Goal: Task Accomplishment & Management: Manage account settings

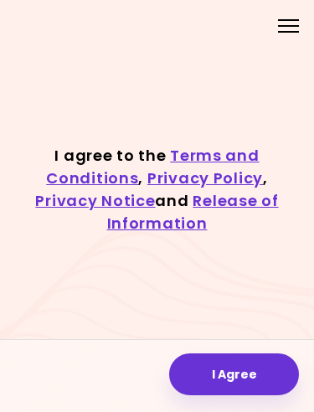
click at [209, 372] on button "I Agree" at bounding box center [234, 374] width 130 height 42
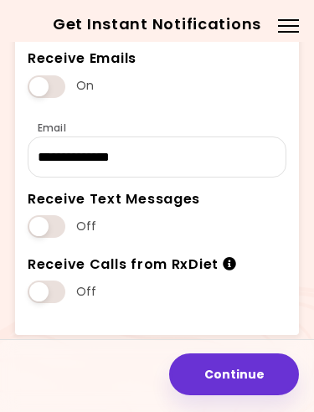
scroll to position [220, 0]
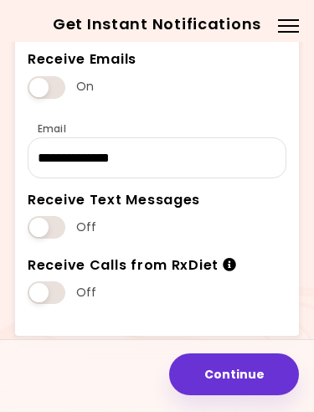
click at [44, 228] on span at bounding box center [47, 227] width 38 height 23
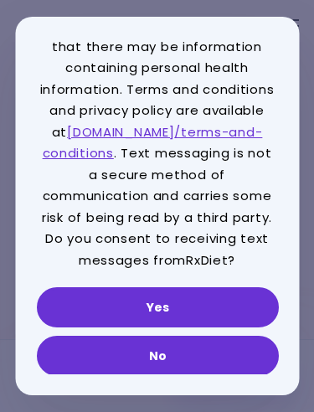
scroll to position [121, 0]
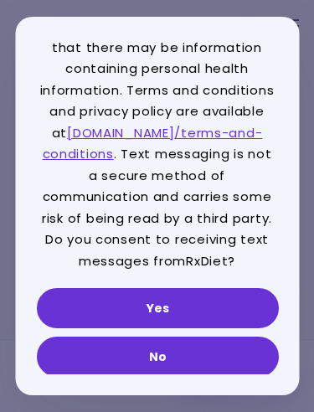
click at [87, 295] on button "Yes" at bounding box center [157, 308] width 242 height 40
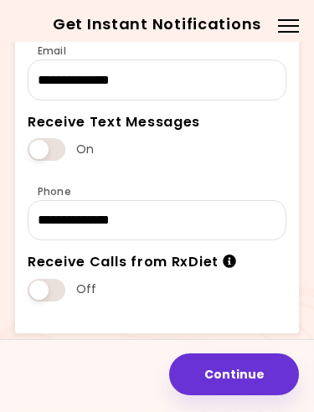
scroll to position [297, 0]
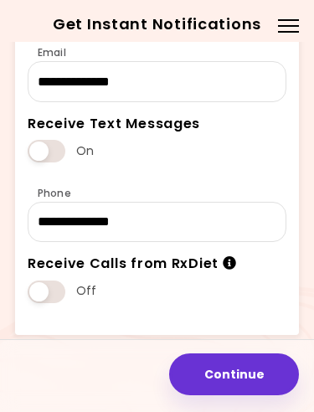
click at [221, 370] on button "Continue" at bounding box center [234, 374] width 130 height 42
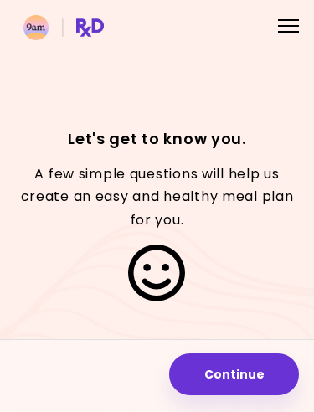
click at [220, 369] on button "Continue" at bounding box center [234, 374] width 130 height 42
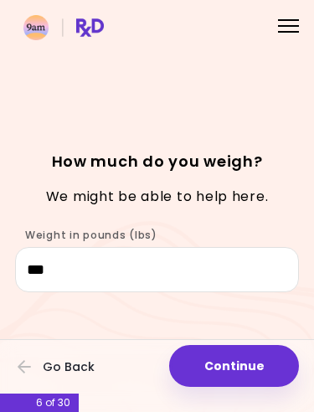
click at [225, 369] on button "Continue" at bounding box center [234, 366] width 130 height 42
select select "****"
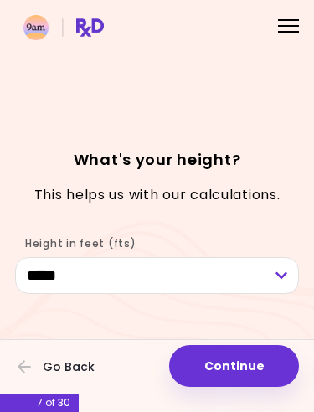
click at [220, 360] on button "Continue" at bounding box center [234, 366] width 130 height 42
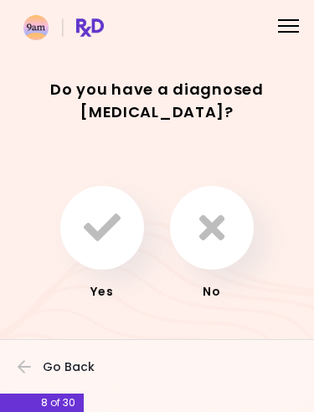
click at [209, 222] on icon "button" at bounding box center [211, 227] width 25 height 37
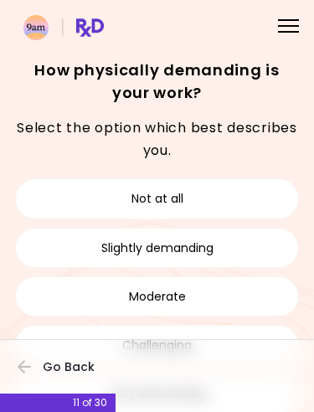
click at [151, 218] on button "Not at all" at bounding box center [157, 198] width 284 height 40
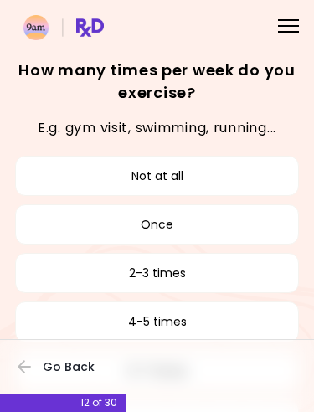
click at [33, 366] on button "Go Back" at bounding box center [68, 366] width 101 height 37
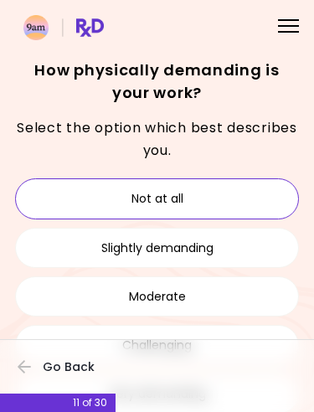
click at [24, 363] on icon "button" at bounding box center [25, 366] width 15 height 15
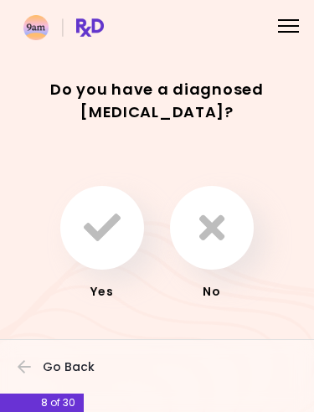
click at [27, 367] on icon "button" at bounding box center [24, 366] width 13 height 13
select select "****"
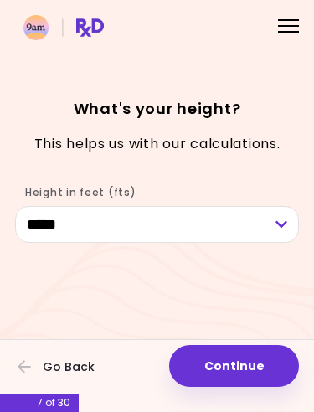
scroll to position [51, 0]
click at [217, 365] on button "Continue" at bounding box center [234, 366] width 130 height 42
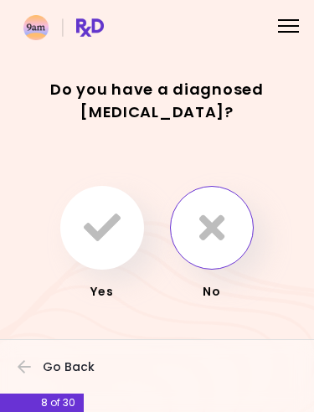
click at [204, 220] on icon "button" at bounding box center [211, 227] width 25 height 37
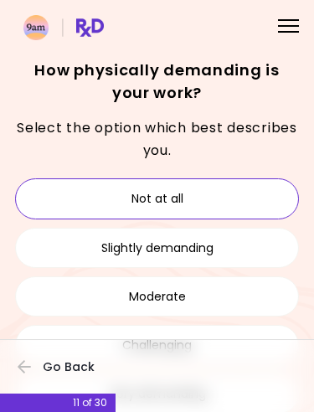
click at [114, 197] on button "Not at all" at bounding box center [157, 198] width 284 height 40
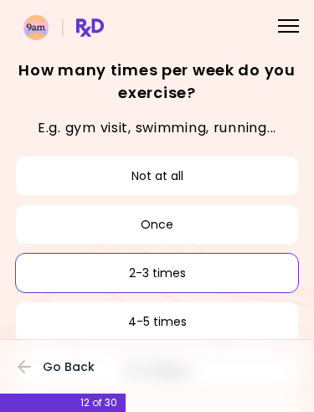
click at [130, 271] on button "2-3 times" at bounding box center [157, 273] width 284 height 40
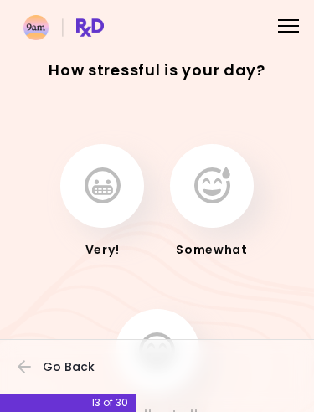
click at [101, 183] on icon "button" at bounding box center [103, 186] width 36 height 37
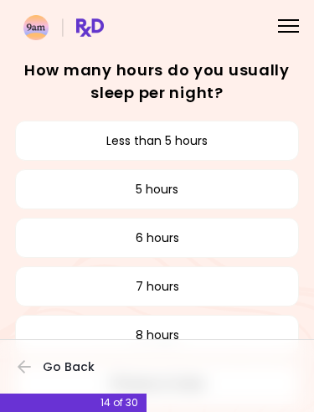
click at [142, 282] on button "7 hours" at bounding box center [157, 286] width 284 height 40
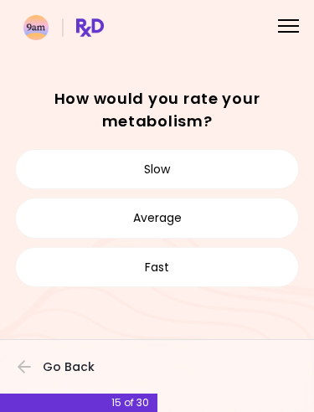
click at [158, 169] on button "Slow" at bounding box center [157, 169] width 284 height 40
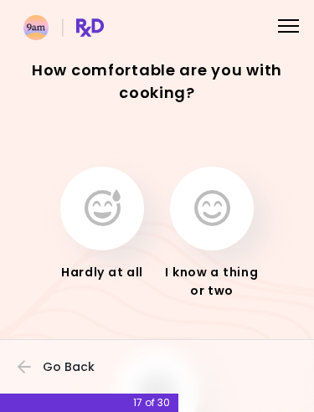
click at [209, 204] on icon "button" at bounding box center [212, 208] width 36 height 37
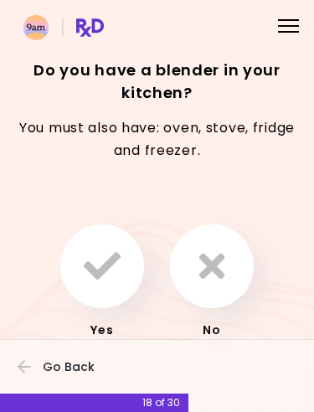
click at [101, 260] on icon "button" at bounding box center [102, 266] width 37 height 37
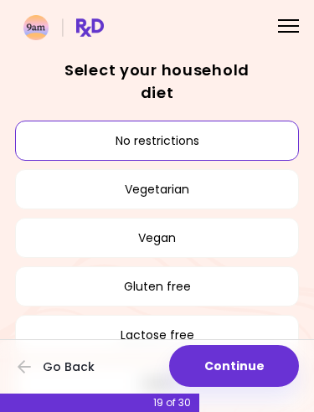
click at [219, 361] on button "Continue" at bounding box center [234, 366] width 130 height 42
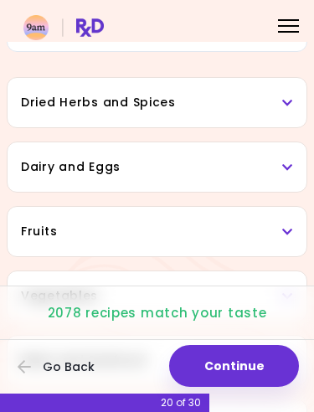
scroll to position [103, 0]
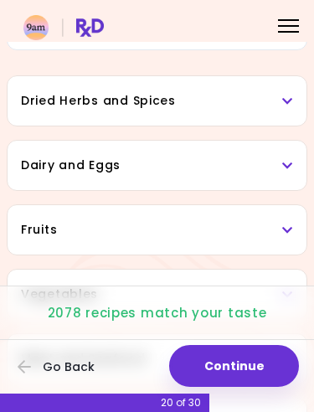
click at [286, 102] on icon at bounding box center [287, 101] width 11 height 12
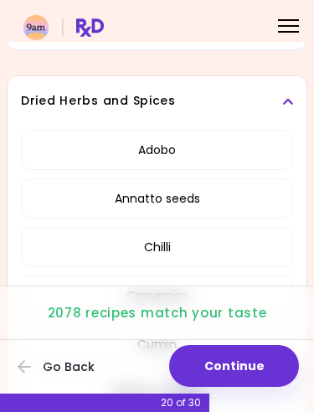
click at [286, 103] on icon at bounding box center [287, 101] width 11 height 12
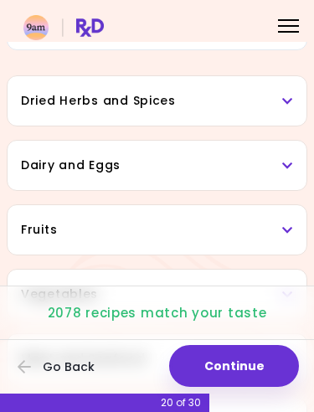
click at [288, 164] on icon at bounding box center [287, 166] width 11 height 12
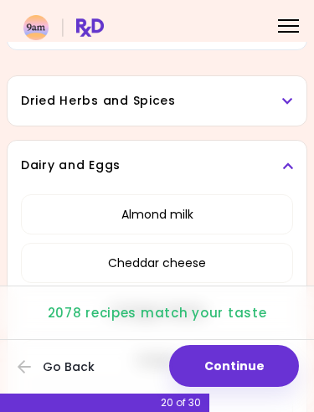
click at [291, 167] on icon at bounding box center [287, 166] width 11 height 12
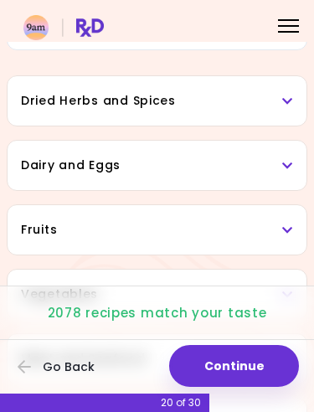
click at [284, 165] on icon at bounding box center [287, 166] width 11 height 12
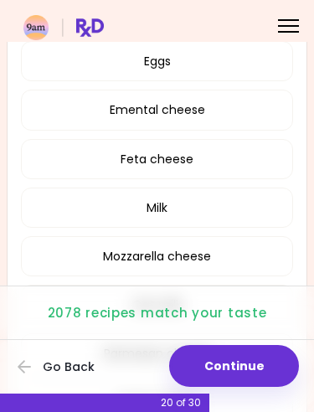
scroll to position [451, 0]
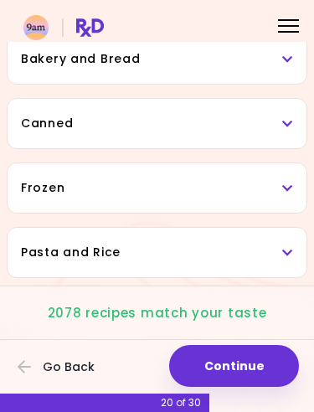
scroll to position [919, 0]
click at [208, 359] on button "Continue" at bounding box center [234, 366] width 130 height 42
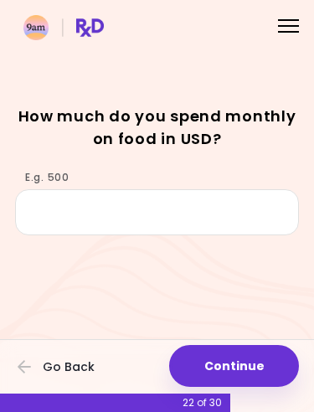
scroll to position [51, 0]
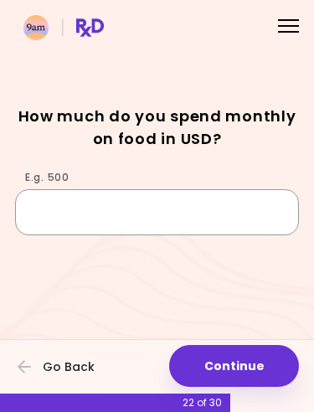
click at [44, 207] on input "E.g. 500" at bounding box center [157, 211] width 284 height 45
type input "***"
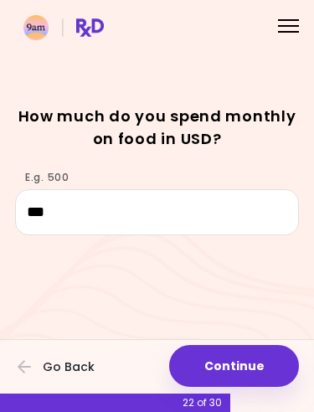
click at [223, 362] on button "Continue" at bounding box center [234, 366] width 130 height 42
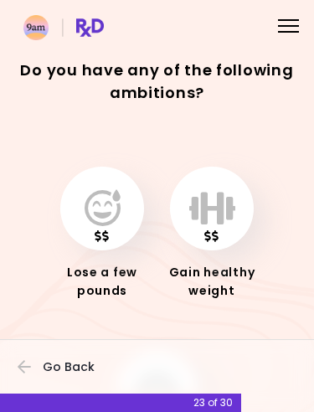
click at [95, 203] on icon "button" at bounding box center [103, 208] width 36 height 37
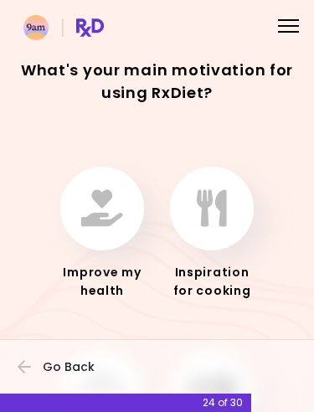
click at [103, 209] on icon "button" at bounding box center [102, 208] width 42 height 37
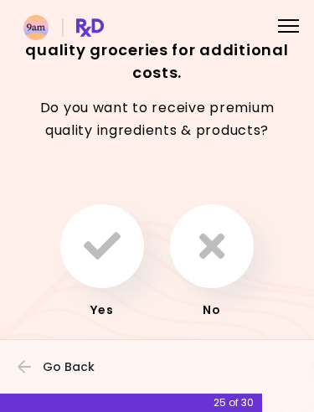
scroll to position [42, 0]
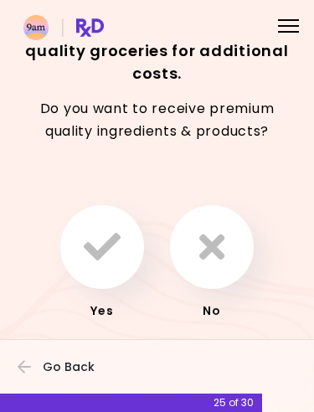
click at [214, 241] on icon "button" at bounding box center [211, 247] width 25 height 37
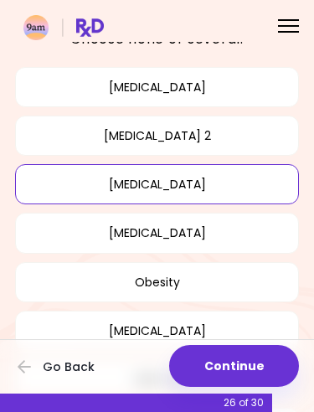
scroll to position [90, 0]
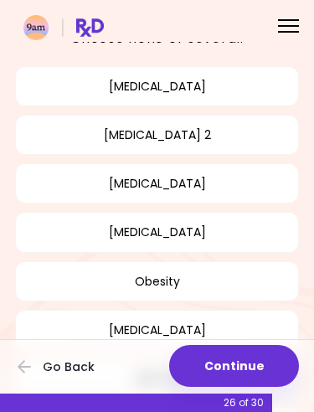
click at [114, 236] on button "High cholesterol" at bounding box center [157, 232] width 284 height 40
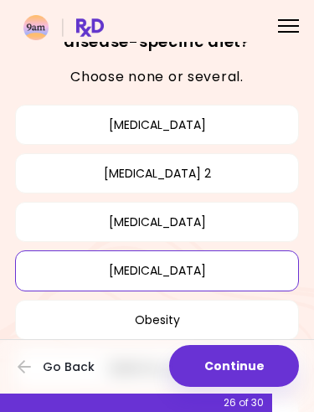
scroll to position [50, 0]
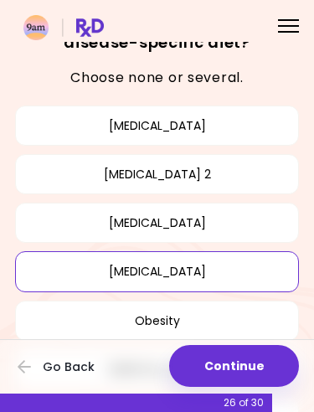
click at [228, 356] on button "Continue" at bounding box center [234, 366] width 130 height 42
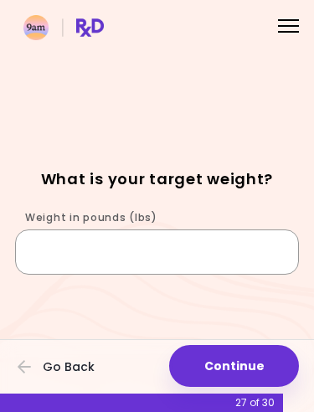
click at [38, 250] on input "Weight in pounds (lbs)" at bounding box center [157, 252] width 284 height 45
type input "***"
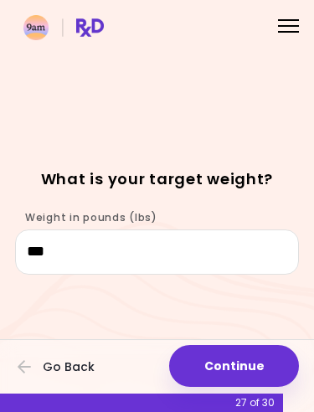
click at [219, 360] on button "Continue" at bounding box center [234, 366] width 130 height 42
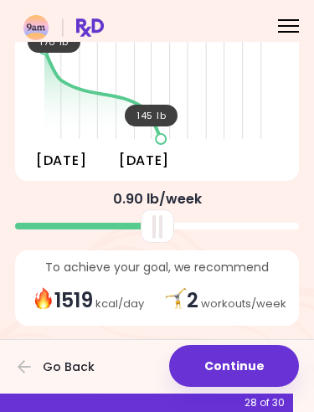
scroll to position [151, 0]
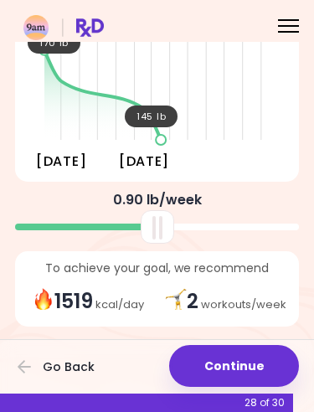
click at [213, 360] on button "Continue" at bounding box center [234, 366] width 130 height 42
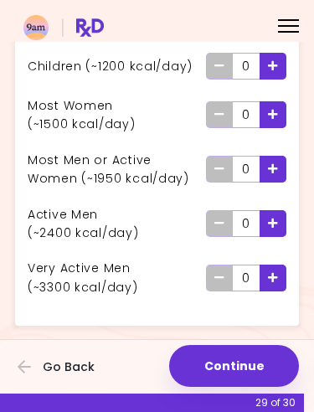
scroll to position [151, 0]
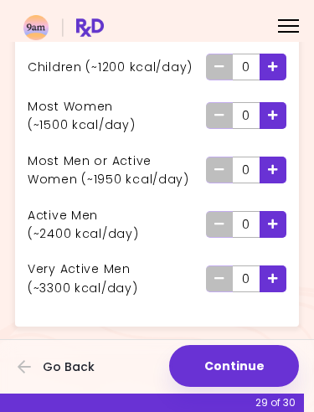
click at [275, 170] on icon "Add - Man or Active Woman" at bounding box center [273, 169] width 10 height 11
click at [213, 363] on button "Continue" at bounding box center [234, 366] width 130 height 42
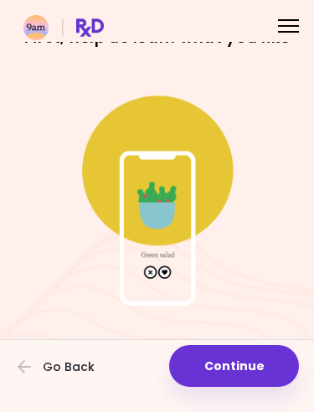
scroll to position [51, 0]
click at [210, 366] on button "Continue" at bounding box center [234, 366] width 130 height 42
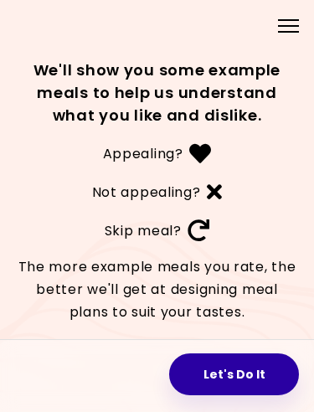
click at [209, 369] on button "Let's Do It" at bounding box center [234, 374] width 130 height 42
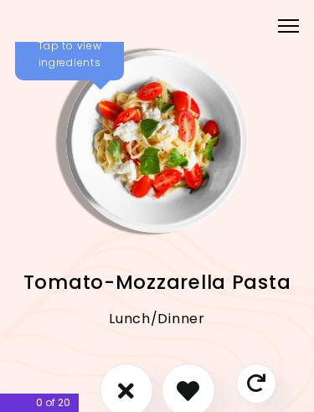
click at [184, 390] on icon "I like this recipe" at bounding box center [188, 390] width 23 height 23
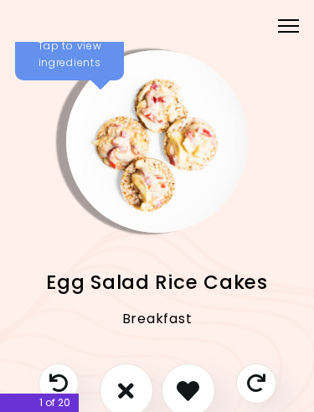
click at [120, 386] on icon "I don't like this recipe" at bounding box center [126, 390] width 16 height 23
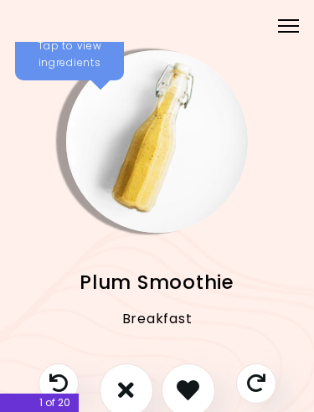
click at [118, 381] on icon "I don't like this recipe" at bounding box center [126, 390] width 16 height 23
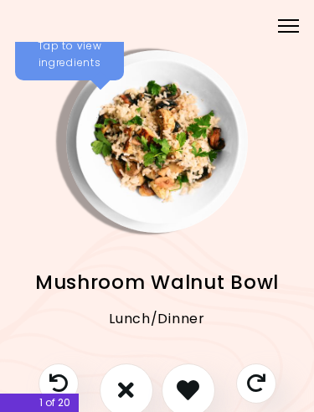
click at [121, 388] on icon "I don't like this recipe" at bounding box center [126, 390] width 16 height 23
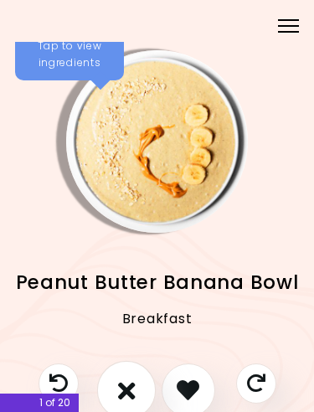
click at [121, 389] on icon "I don't like this recipe" at bounding box center [126, 390] width 18 height 25
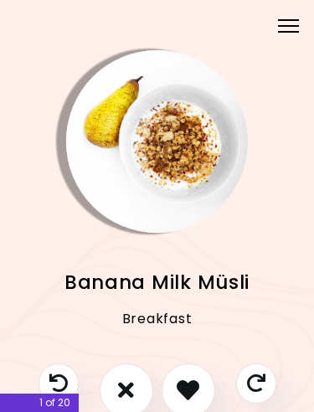
click at [118, 390] on icon "I don't like this recipe" at bounding box center [126, 390] width 16 height 23
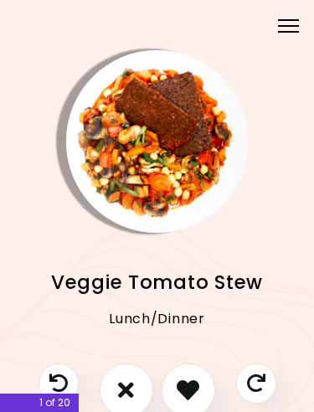
click at [186, 384] on icon "I like this recipe" at bounding box center [188, 390] width 23 height 23
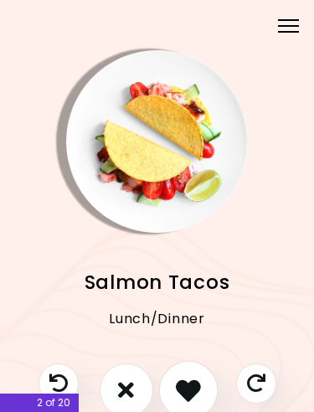
click at [179, 387] on icon "I like this recipe" at bounding box center [188, 390] width 25 height 25
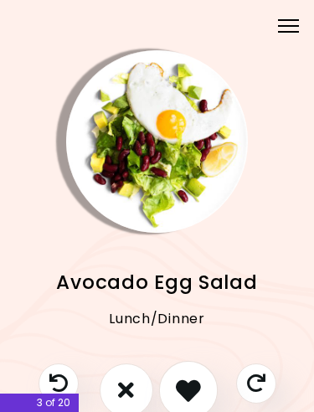
click at [185, 384] on icon "I like this recipe" at bounding box center [188, 390] width 25 height 25
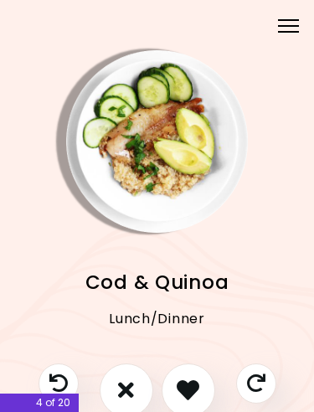
click at [184, 379] on icon "I like this recipe" at bounding box center [188, 390] width 23 height 23
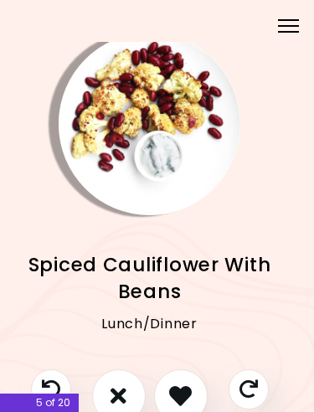
scroll to position [59, 13]
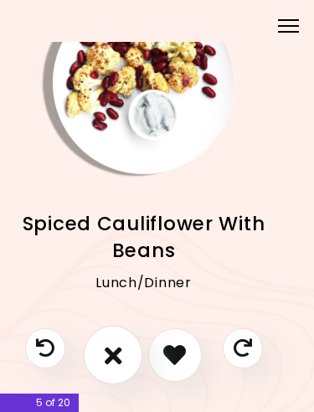
click at [108, 358] on icon "I don't like this recipe" at bounding box center [113, 355] width 18 height 25
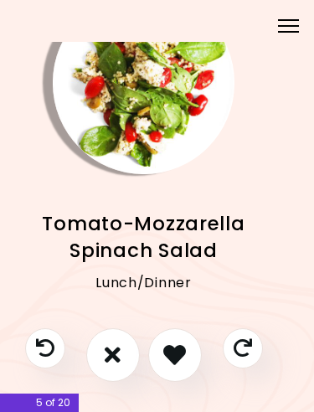
click at [169, 349] on icon "I like this recipe" at bounding box center [174, 354] width 23 height 23
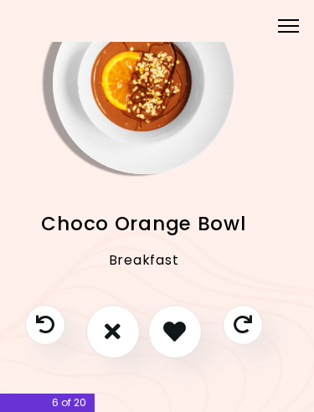
click at [111, 329] on icon "I don't like this recipe" at bounding box center [113, 331] width 16 height 23
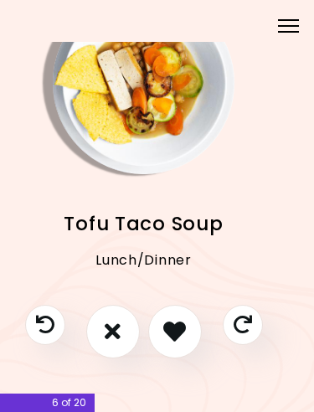
click at [111, 325] on icon "I don't like this recipe" at bounding box center [113, 331] width 16 height 23
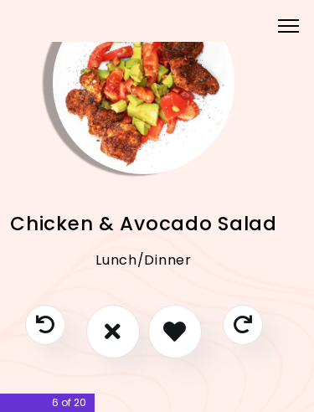
click at [170, 329] on icon "I like this recipe" at bounding box center [174, 331] width 23 height 23
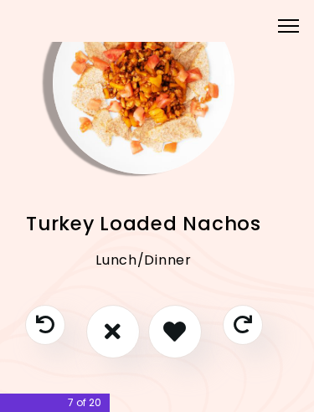
click at [111, 326] on icon "I don't like this recipe" at bounding box center [113, 331] width 16 height 23
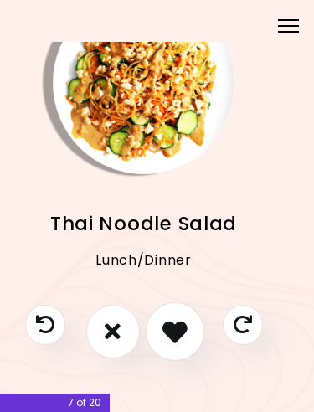
click at [173, 331] on icon "I like this recipe" at bounding box center [174, 331] width 25 height 25
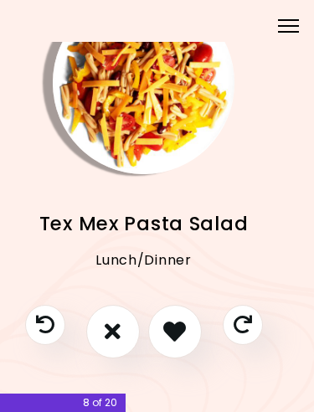
click at [170, 331] on icon "I like this recipe" at bounding box center [174, 331] width 23 height 23
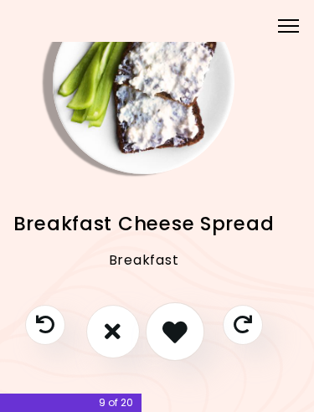
click at [172, 326] on icon "I like this recipe" at bounding box center [174, 331] width 25 height 25
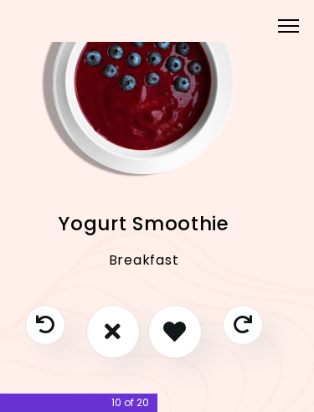
click at [174, 330] on icon "I like this recipe" at bounding box center [174, 331] width 23 height 23
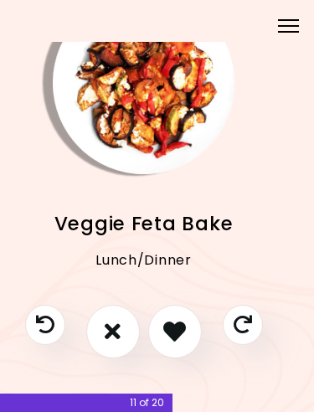
click at [173, 329] on icon "I like this recipe" at bounding box center [174, 331] width 23 height 23
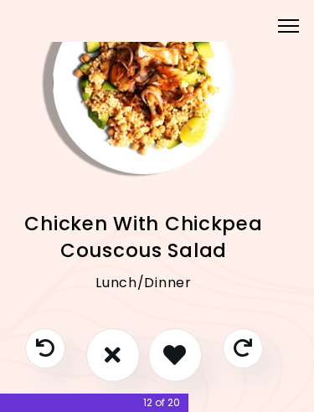
click at [109, 351] on icon "I don't like this recipe" at bounding box center [113, 354] width 16 height 23
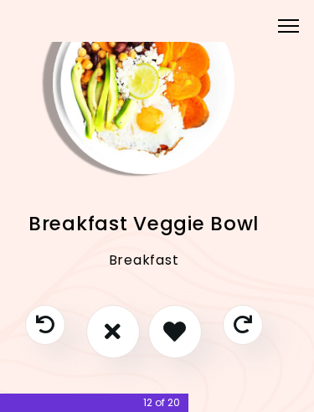
click at [109, 330] on icon "I don't like this recipe" at bounding box center [113, 331] width 16 height 23
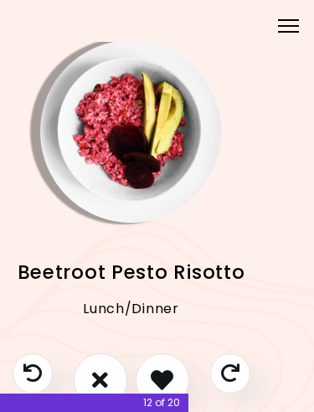
scroll to position [10, 27]
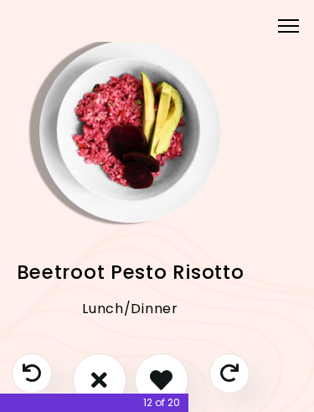
click at [159, 370] on icon "I like this recipe" at bounding box center [161, 380] width 23 height 23
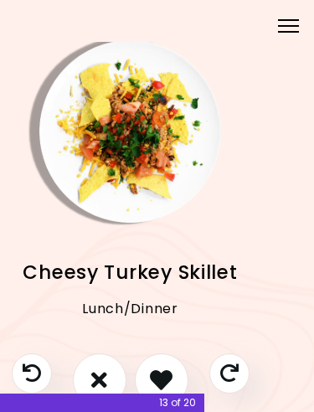
click at [98, 374] on icon "I don't like this recipe" at bounding box center [99, 380] width 16 height 23
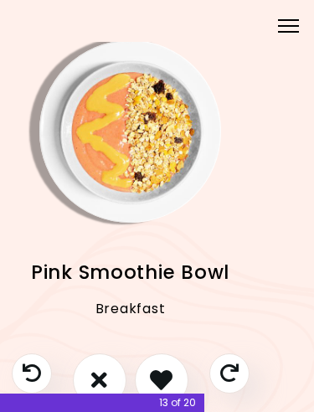
click at [95, 379] on icon "I don't like this recipe" at bounding box center [99, 380] width 16 height 23
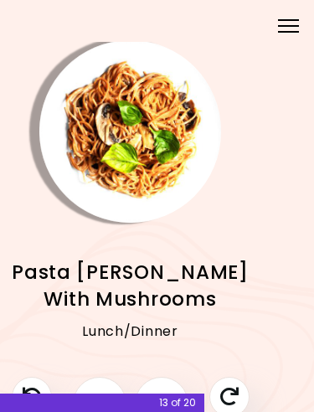
click at [162, 381] on button "I like this recipe" at bounding box center [162, 404] width 54 height 54
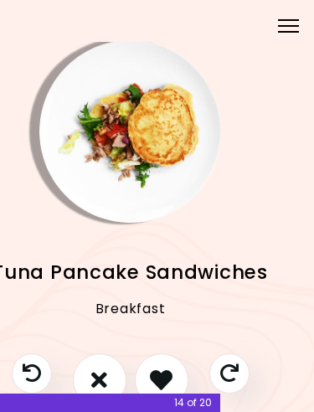
click at [96, 374] on icon "I don't like this recipe" at bounding box center [99, 380] width 16 height 23
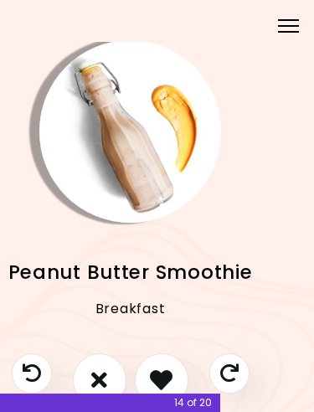
click at [96, 370] on icon "I don't like this recipe" at bounding box center [99, 380] width 16 height 23
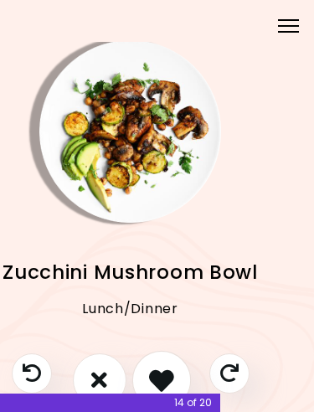
click at [156, 372] on icon "I like this recipe" at bounding box center [161, 380] width 25 height 25
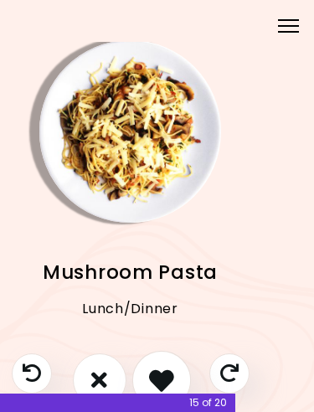
click at [156, 374] on icon "I like this recipe" at bounding box center [161, 380] width 25 height 25
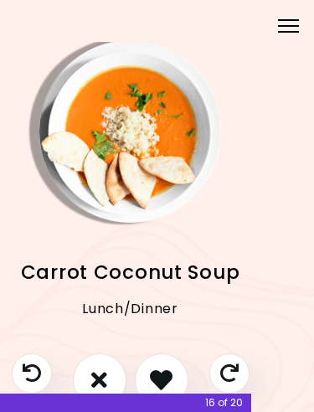
click at [94, 374] on icon "I don't like this recipe" at bounding box center [99, 380] width 16 height 23
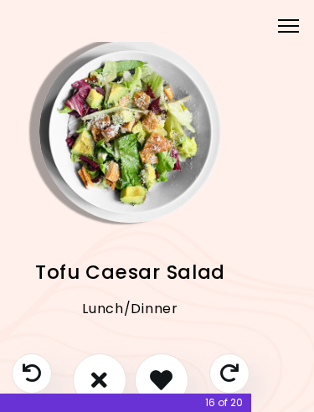
click at [159, 370] on icon "I like this recipe" at bounding box center [161, 380] width 23 height 23
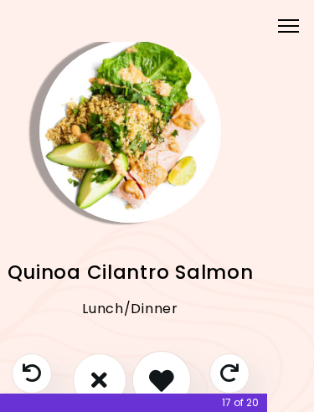
click at [161, 370] on icon "I like this recipe" at bounding box center [161, 380] width 25 height 25
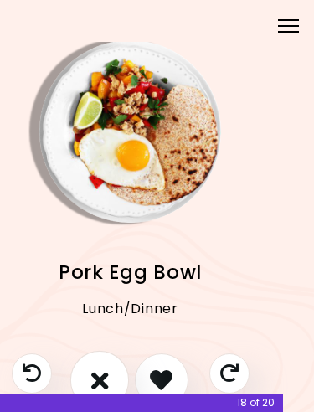
click at [97, 371] on icon "I don't like this recipe" at bounding box center [99, 380] width 18 height 25
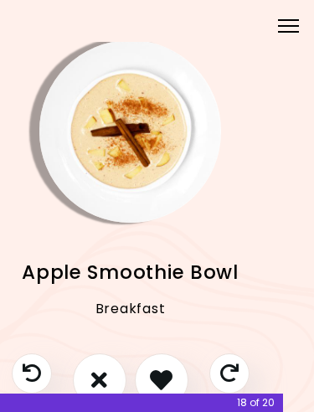
click at [94, 375] on icon "I don't like this recipe" at bounding box center [99, 380] width 16 height 23
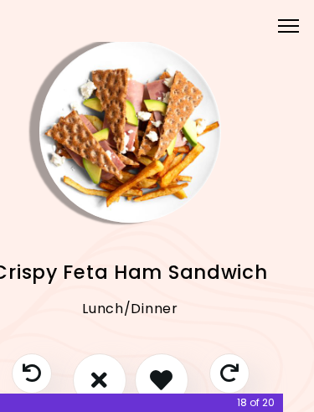
click at [93, 376] on icon "I don't like this recipe" at bounding box center [99, 380] width 16 height 23
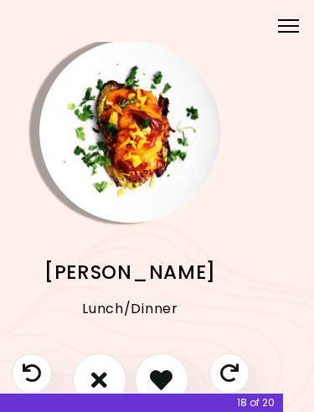
click at [157, 371] on icon "I like this recipe" at bounding box center [161, 380] width 23 height 23
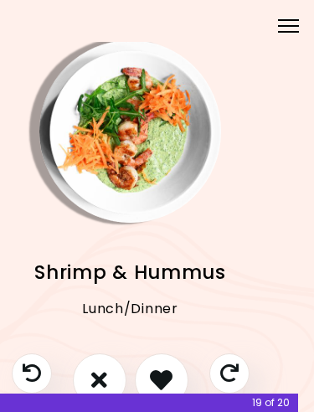
click at [159, 371] on icon "I like this recipe" at bounding box center [161, 380] width 23 height 23
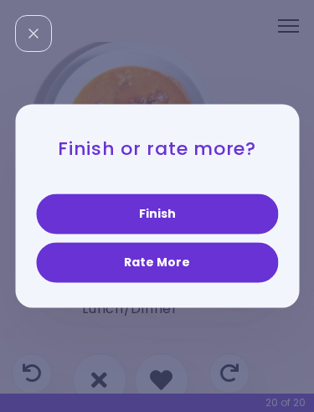
click at [109, 258] on button "Rate More" at bounding box center [157, 263] width 242 height 40
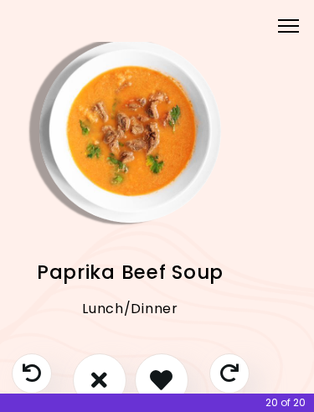
click at [101, 369] on icon "I don't like this recipe" at bounding box center [99, 380] width 16 height 23
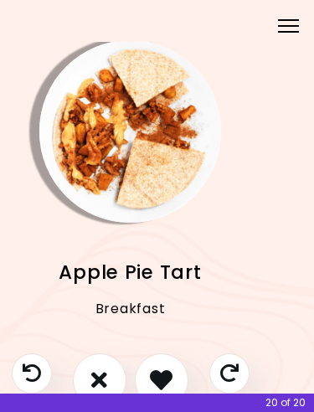
click at [162, 373] on icon "I like this recipe" at bounding box center [161, 380] width 23 height 23
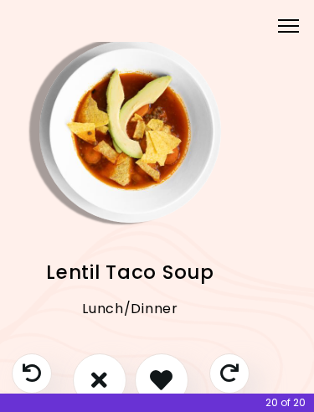
click at [162, 369] on icon "I like this recipe" at bounding box center [161, 380] width 23 height 23
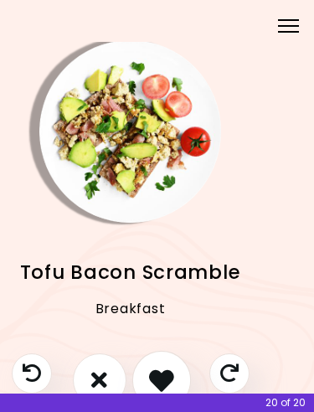
click at [161, 371] on icon "I like this recipe" at bounding box center [161, 380] width 25 height 25
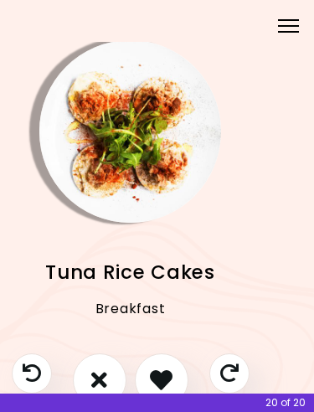
click at [100, 369] on icon "I don't like this recipe" at bounding box center [99, 380] width 16 height 23
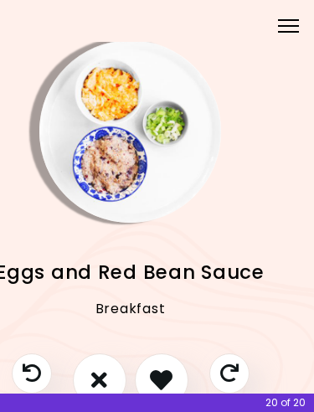
click at [98, 377] on icon "I don't like this recipe" at bounding box center [99, 380] width 16 height 23
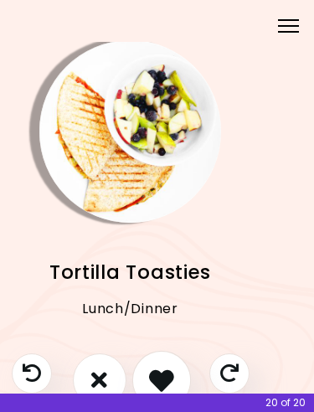
click at [161, 374] on icon "I like this recipe" at bounding box center [161, 380] width 25 height 25
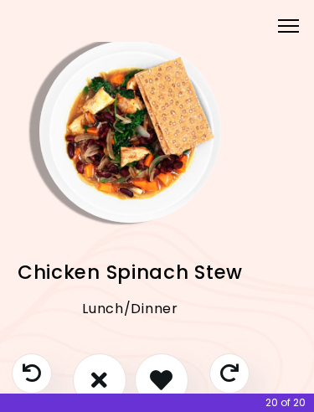
click at [95, 374] on icon "I don't like this recipe" at bounding box center [99, 380] width 16 height 23
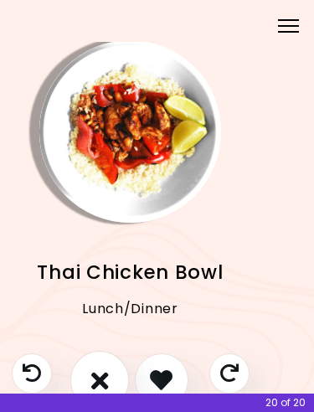
click at [98, 374] on icon "I don't like this recipe" at bounding box center [99, 380] width 18 height 25
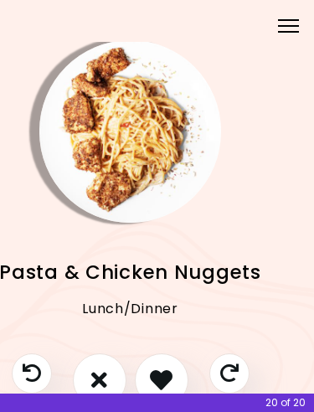
click at [99, 384] on icon "I don't like this recipe" at bounding box center [99, 380] width 16 height 23
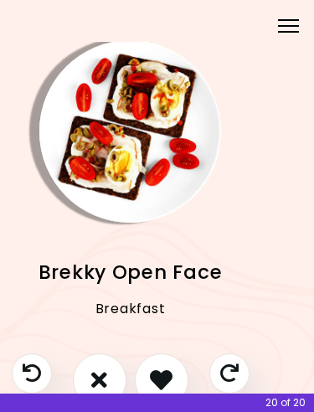
click at [99, 371] on icon "I don't like this recipe" at bounding box center [99, 380] width 16 height 23
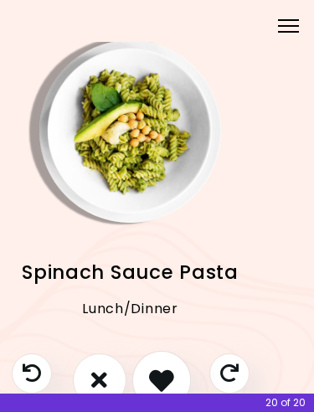
click at [156, 368] on icon "I like this recipe" at bounding box center [161, 380] width 25 height 25
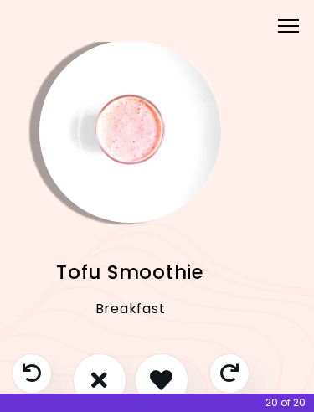
click at [103, 369] on icon "I don't like this recipe" at bounding box center [99, 380] width 16 height 23
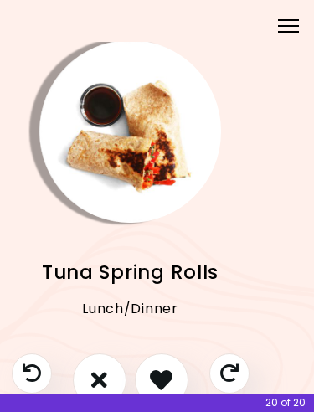
click at [100, 371] on icon "I don't like this recipe" at bounding box center [99, 380] width 16 height 23
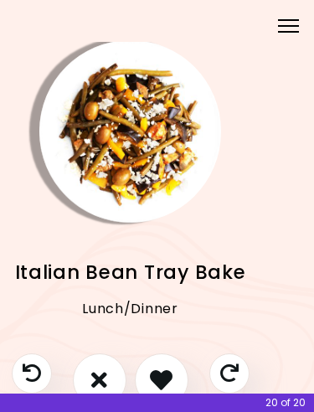
click at [97, 375] on icon "I don't like this recipe" at bounding box center [99, 380] width 16 height 23
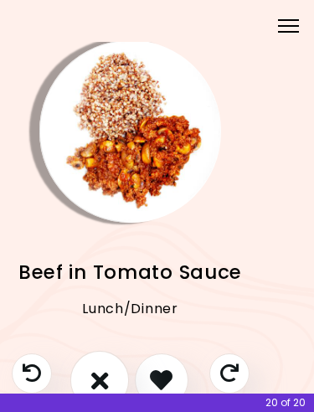
click at [100, 370] on icon "I don't like this recipe" at bounding box center [99, 380] width 18 height 25
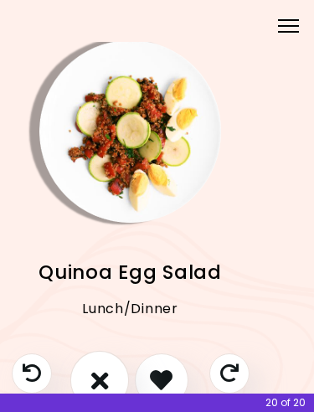
click at [95, 375] on icon "I don't like this recipe" at bounding box center [99, 380] width 18 height 25
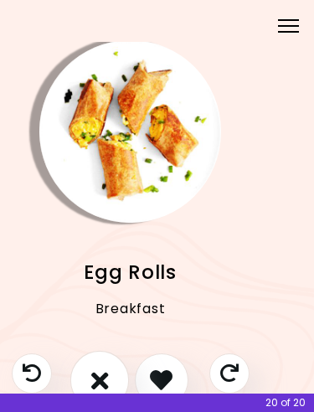
click at [95, 375] on icon "I don't like this recipe" at bounding box center [99, 380] width 18 height 25
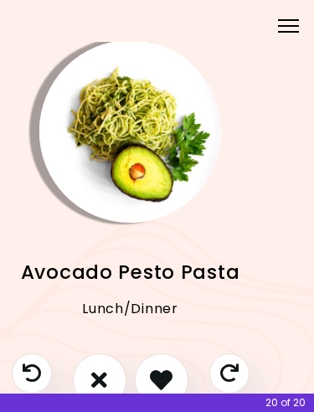
click at [159, 375] on icon "I like this recipe" at bounding box center [161, 380] width 23 height 23
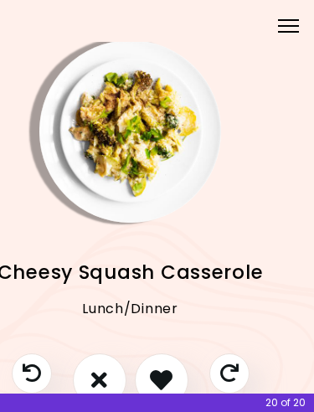
click at [97, 374] on icon "I don't like this recipe" at bounding box center [99, 380] width 16 height 23
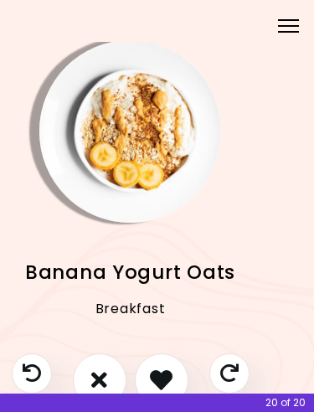
click at [96, 374] on icon "I don't like this recipe" at bounding box center [99, 380] width 16 height 23
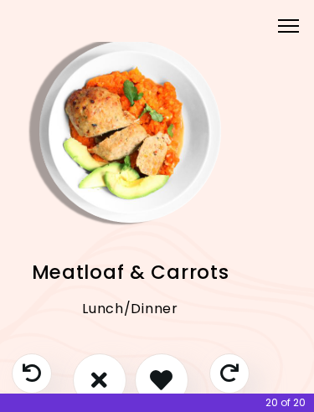
click at [159, 373] on icon "I like this recipe" at bounding box center [161, 380] width 23 height 23
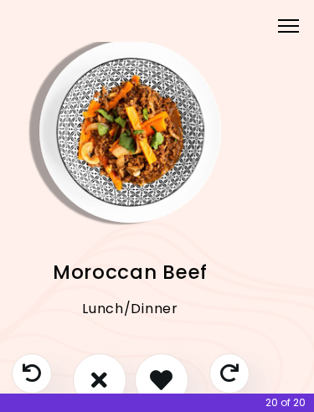
click at [154, 372] on icon "I like this recipe" at bounding box center [161, 380] width 23 height 23
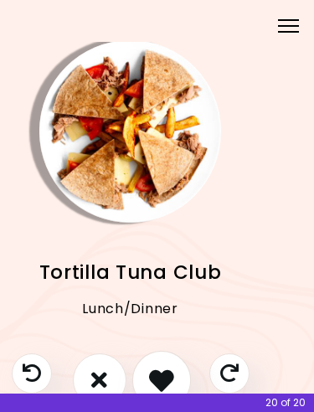
click at [160, 369] on icon "I like this recipe" at bounding box center [161, 380] width 25 height 25
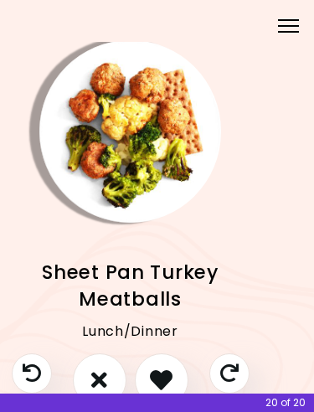
click at [100, 375] on icon "I don't like this recipe" at bounding box center [99, 380] width 16 height 23
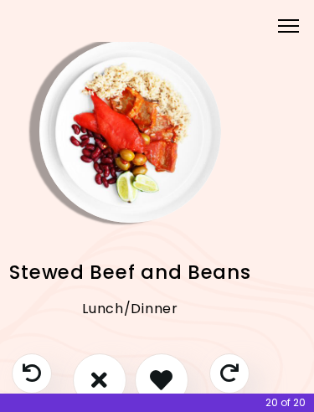
click at [97, 371] on icon "I don't like this recipe" at bounding box center [99, 380] width 16 height 23
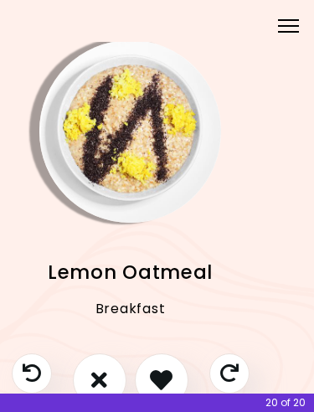
click at [99, 371] on icon "I don't like this recipe" at bounding box center [99, 380] width 16 height 23
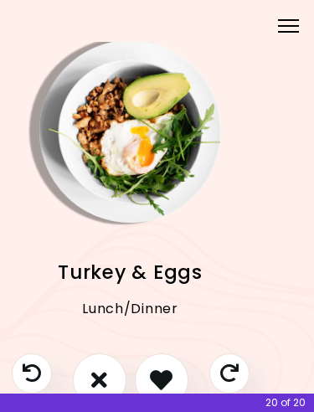
click at [100, 374] on icon "I don't like this recipe" at bounding box center [99, 380] width 16 height 23
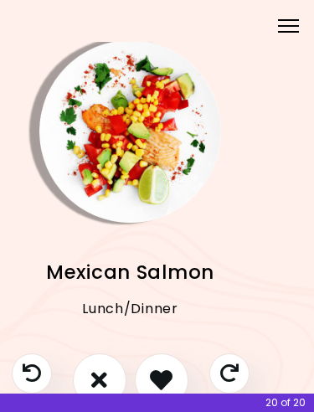
click at [96, 374] on icon "I don't like this recipe" at bounding box center [99, 380] width 16 height 23
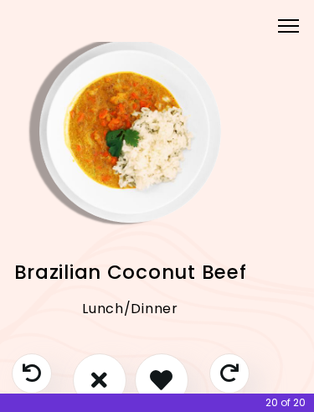
click at [100, 374] on icon "I don't like this recipe" at bounding box center [99, 380] width 16 height 23
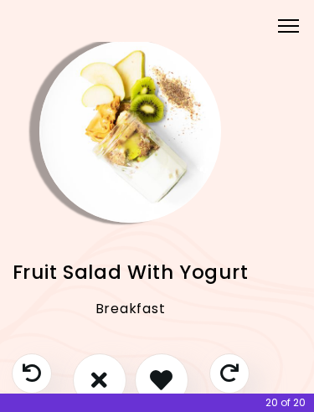
click at [161, 371] on icon "I like this recipe" at bounding box center [161, 380] width 23 height 23
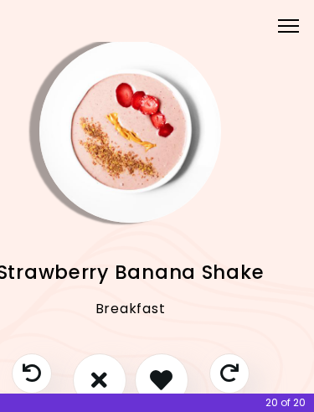
click at [102, 374] on icon "I don't like this recipe" at bounding box center [99, 380] width 16 height 23
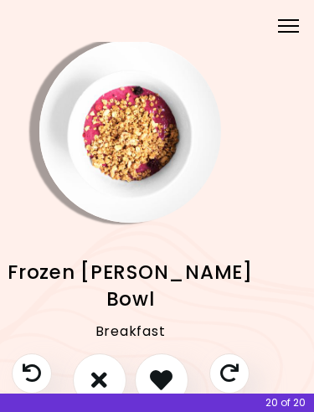
click at [163, 370] on icon "I like this recipe" at bounding box center [161, 380] width 23 height 23
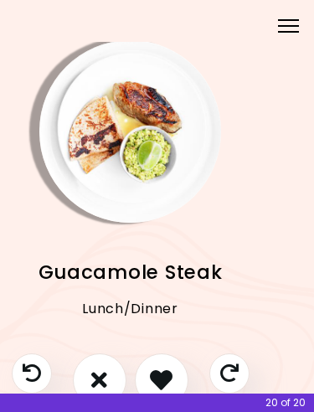
click at [161, 371] on icon "I like this recipe" at bounding box center [161, 380] width 23 height 23
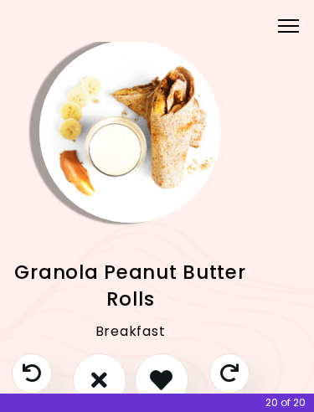
click at [98, 374] on icon "I don't like this recipe" at bounding box center [99, 380] width 16 height 23
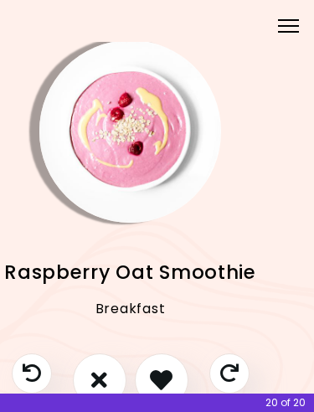
click at [111, 385] on button "I don't like this recipe" at bounding box center [100, 380] width 54 height 54
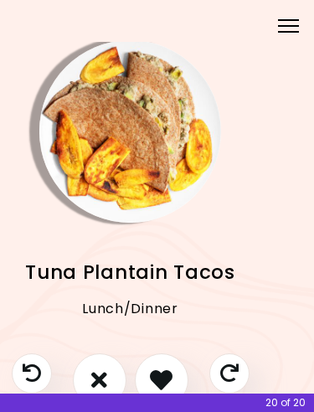
click at [101, 373] on icon "I don't like this recipe" at bounding box center [99, 380] width 16 height 23
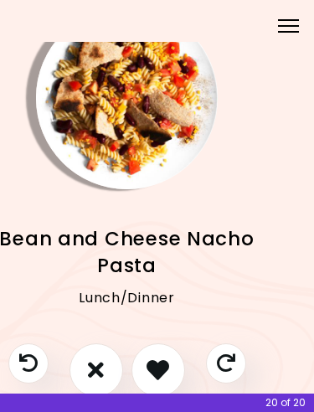
scroll to position [42, 30]
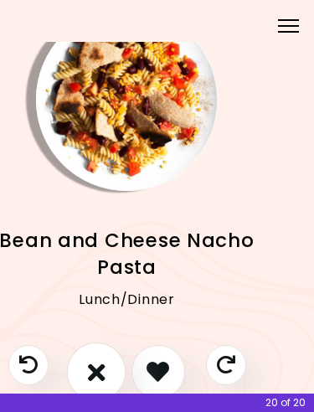
click at [92, 368] on icon "I don't like this recipe" at bounding box center [96, 371] width 18 height 25
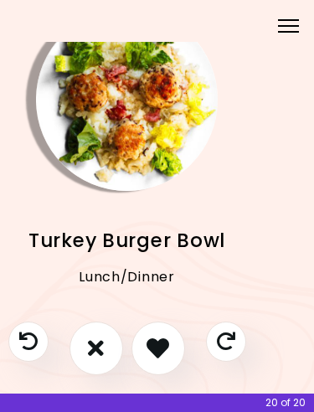
click at [161, 343] on icon "I like this recipe" at bounding box center [158, 348] width 23 height 23
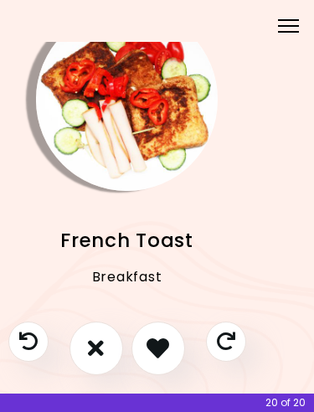
click at [97, 347] on icon "I don't like this recipe" at bounding box center [96, 348] width 16 height 23
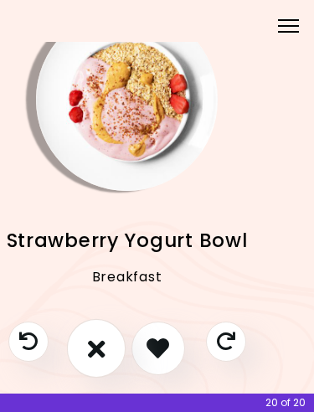
click at [89, 357] on icon "I don't like this recipe" at bounding box center [96, 348] width 18 height 25
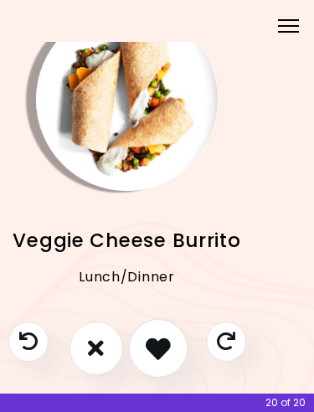
click at [157, 345] on icon "I like this recipe" at bounding box center [158, 348] width 25 height 25
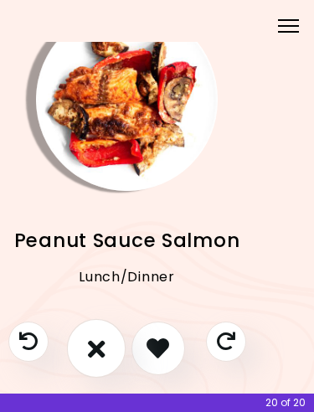
click at [91, 354] on icon "I don't like this recipe" at bounding box center [96, 348] width 18 height 25
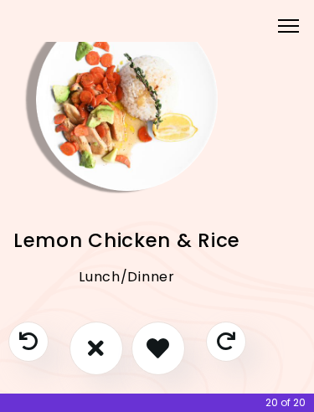
click at [165, 352] on icon "I like this recipe" at bounding box center [158, 348] width 23 height 23
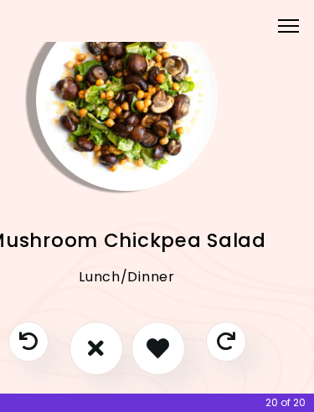
click at [101, 348] on icon "I don't like this recipe" at bounding box center [96, 348] width 16 height 23
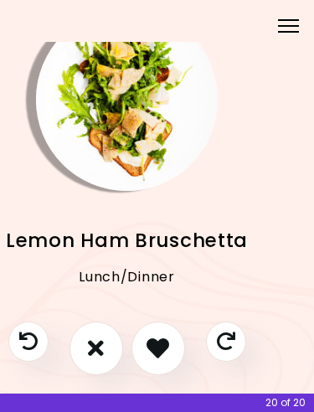
click at [95, 345] on icon "I don't like this recipe" at bounding box center [96, 348] width 16 height 23
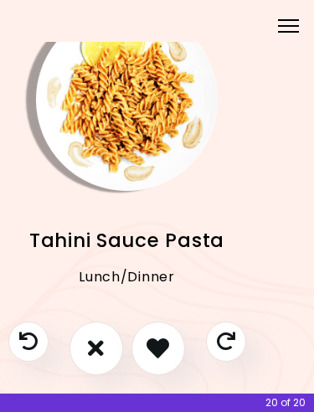
click at [90, 341] on icon "I don't like this recipe" at bounding box center [96, 348] width 16 height 23
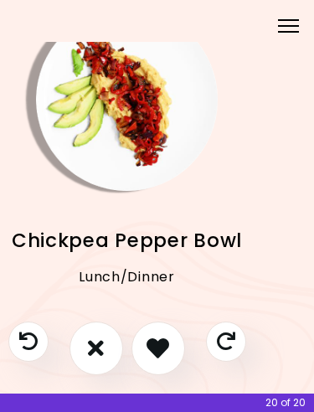
click at [88, 355] on icon "I don't like this recipe" at bounding box center [96, 348] width 16 height 23
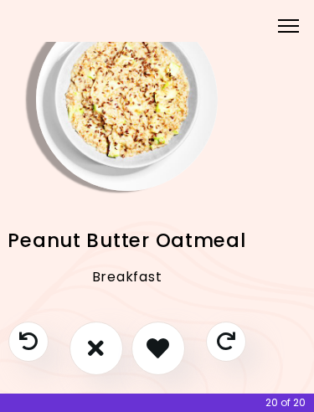
click at [89, 349] on icon "I don't like this recipe" at bounding box center [96, 348] width 16 height 23
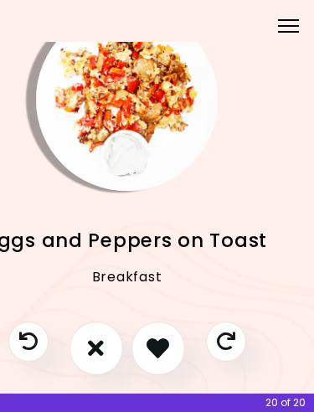
click at [158, 341] on icon "I like this recipe" at bounding box center [158, 348] width 23 height 23
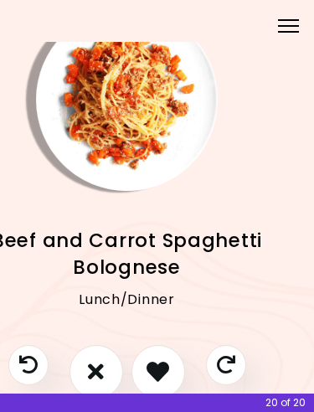
click at [97, 367] on icon "I don't like this recipe" at bounding box center [96, 371] width 16 height 23
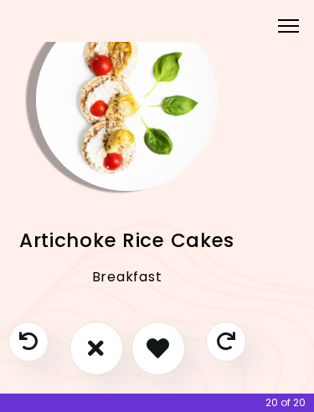
click at [90, 352] on icon "I don't like this recipe" at bounding box center [96, 348] width 16 height 23
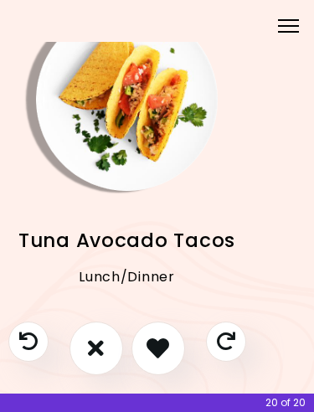
click at [157, 352] on icon "I like this recipe" at bounding box center [158, 348] width 23 height 23
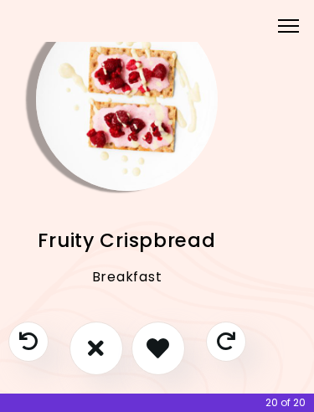
click at [88, 350] on icon "I don't like this recipe" at bounding box center [96, 348] width 16 height 23
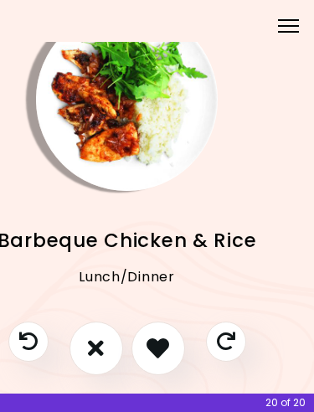
click at [160, 335] on button "I like this recipe" at bounding box center [159, 349] width 54 height 54
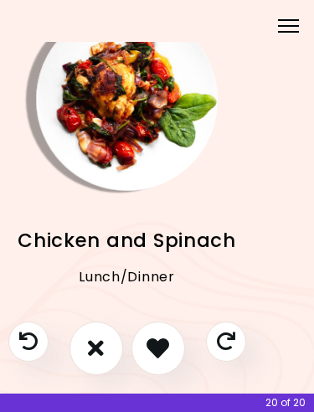
click at [154, 347] on icon "I like this recipe" at bounding box center [158, 348] width 23 height 23
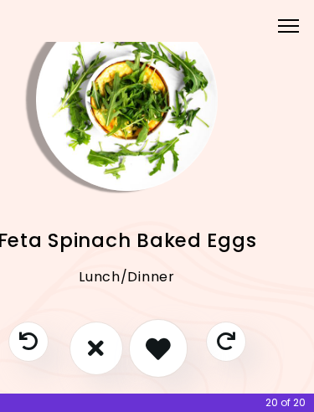
click at [156, 351] on icon "I like this recipe" at bounding box center [158, 348] width 25 height 25
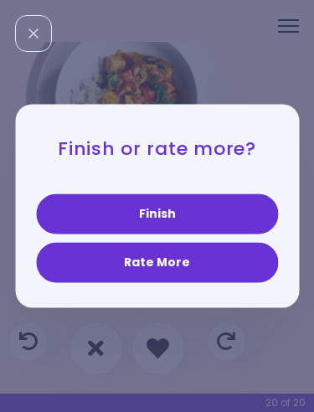
click at [94, 199] on button "Finish" at bounding box center [157, 214] width 242 height 40
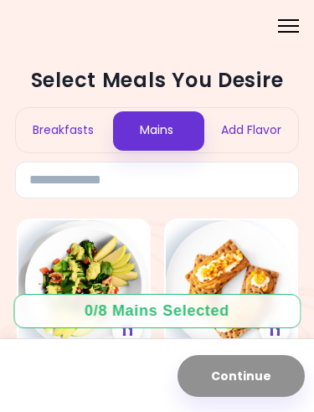
click at [40, 120] on div "Breakfasts" at bounding box center [63, 130] width 94 height 44
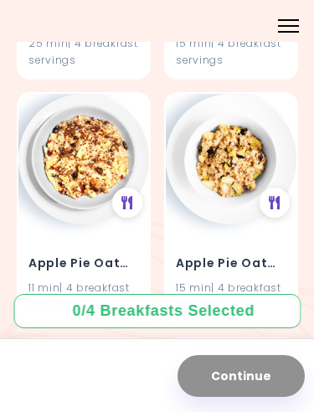
scroll to position [865, 0]
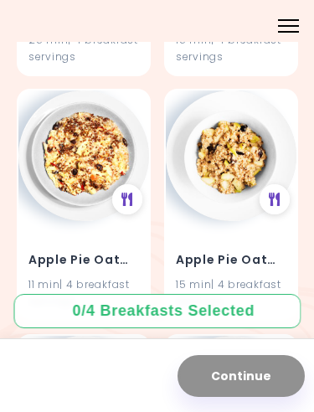
click at [49, 255] on h4 "Apple Pie Oatmeal" at bounding box center [83, 260] width 111 height 27
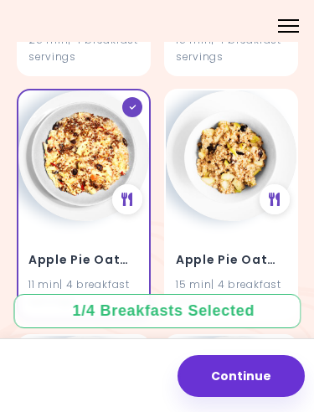
click at [65, 163] on img at bounding box center [83, 155] width 131 height 131
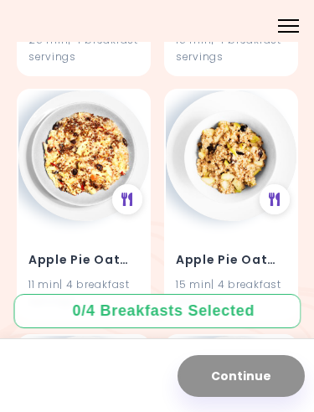
click at [57, 201] on img at bounding box center [83, 155] width 131 height 131
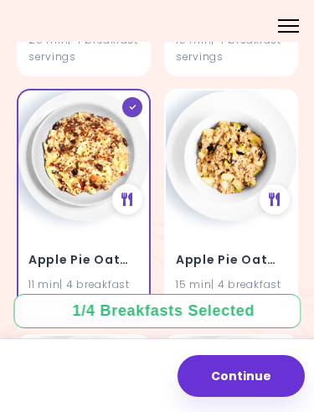
click at [204, 212] on div "Apple Pie Oatmeal 15 min | 4 breakfast servings" at bounding box center [231, 205] width 134 height 232
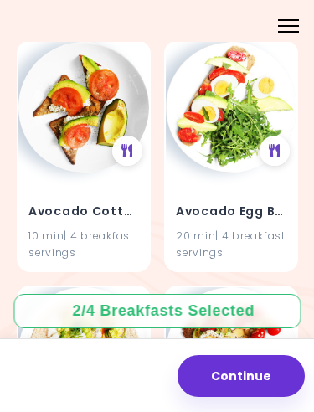
scroll to position [1651, 0]
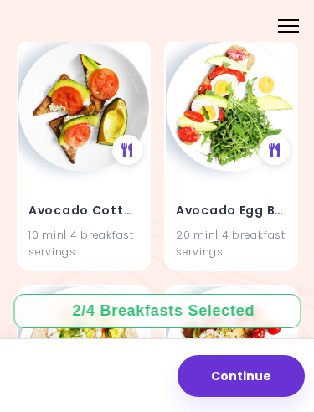
click at [200, 140] on img at bounding box center [231, 106] width 131 height 131
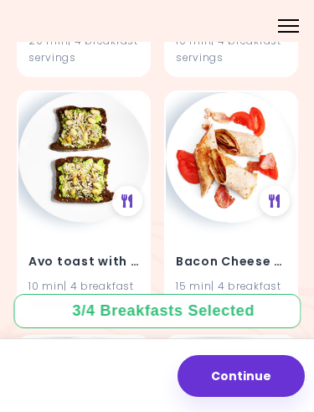
scroll to position [2582, 0]
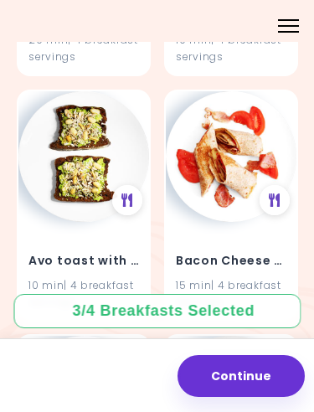
click at [210, 154] on img at bounding box center [231, 156] width 131 height 131
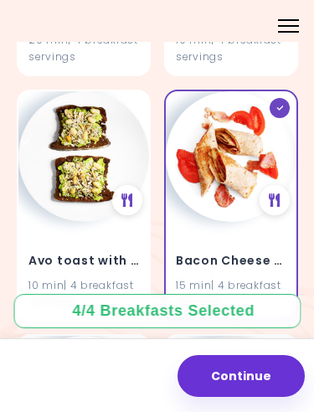
click at [227, 369] on button "Continue" at bounding box center [241, 376] width 127 height 42
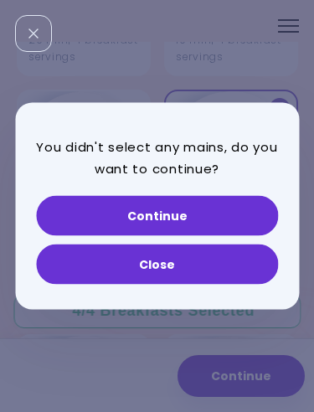
click at [123, 272] on button "Close" at bounding box center [157, 265] width 242 height 40
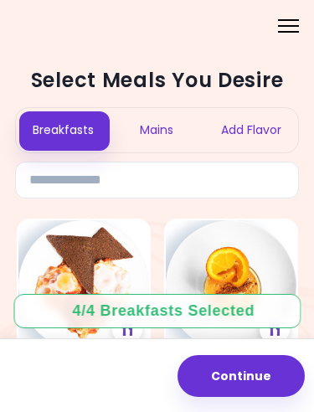
scroll to position [0, 0]
click at [161, 127] on div "Mains" at bounding box center [157, 130] width 94 height 44
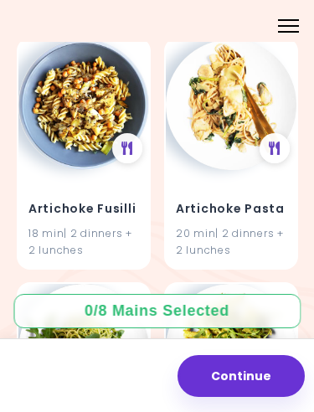
scroll to position [671, 0]
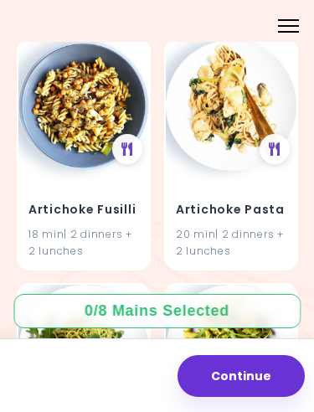
click at [219, 119] on img at bounding box center [231, 105] width 131 height 131
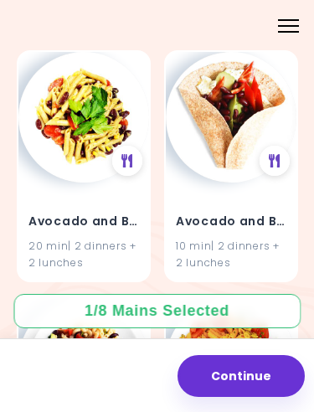
scroll to position [1396, 0]
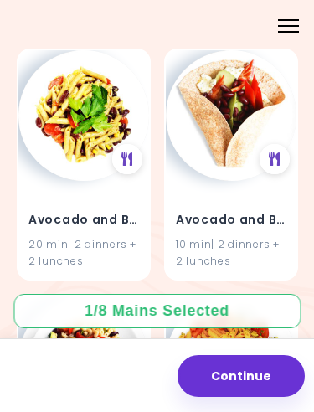
click at [200, 139] on img at bounding box center [231, 115] width 131 height 131
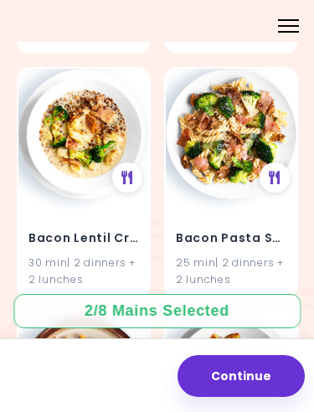
scroll to position [5059, 0]
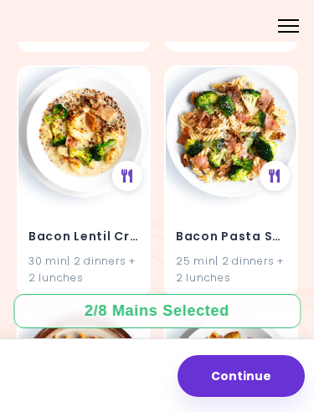
click at [207, 120] on img at bounding box center [231, 132] width 131 height 131
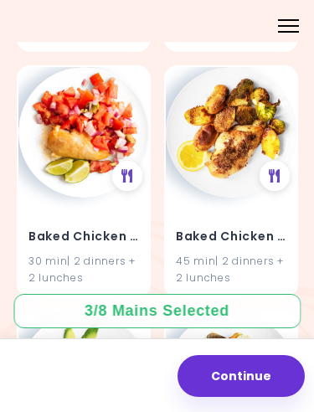
scroll to position [6287, 0]
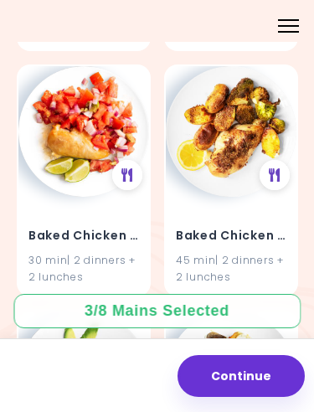
click at [209, 133] on img at bounding box center [231, 131] width 131 height 131
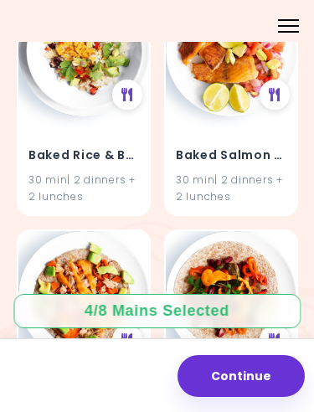
scroll to position [8217, 0]
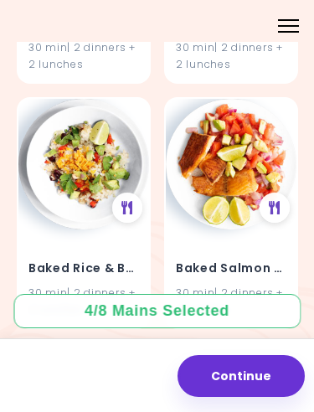
click at [219, 133] on img at bounding box center [231, 164] width 131 height 131
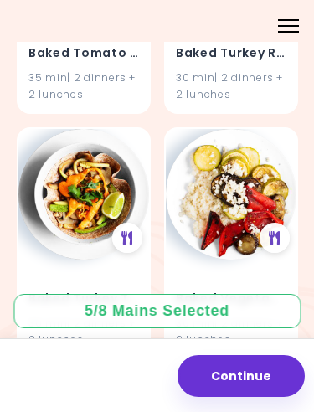
scroll to position [9153, 0]
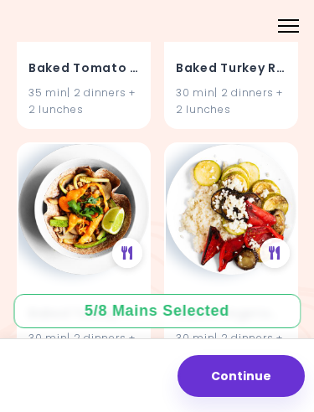
click at [215, 180] on img at bounding box center [231, 209] width 131 height 131
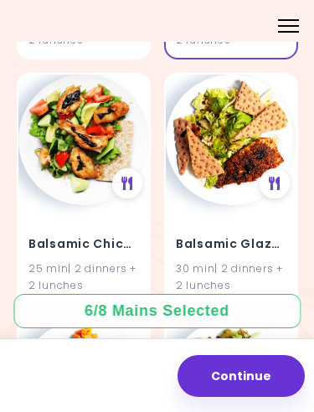
scroll to position [9471, 0]
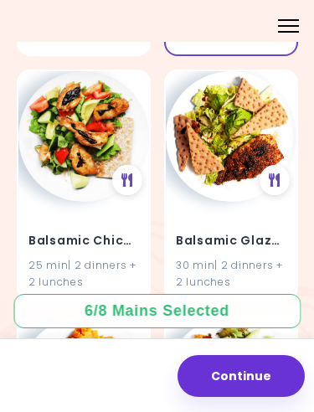
click at [77, 115] on img at bounding box center [83, 136] width 131 height 131
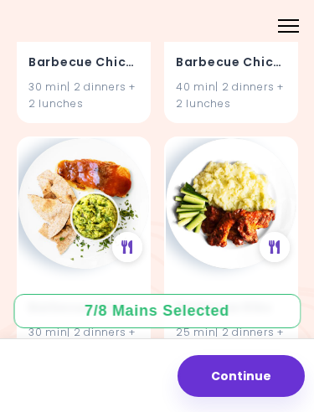
scroll to position [10405, 0]
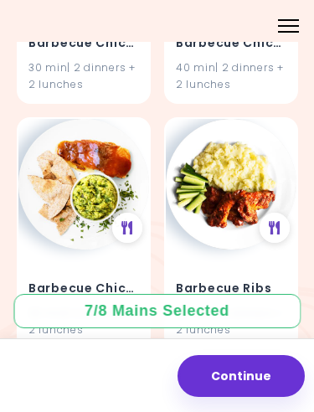
click at [47, 275] on h4 "Barbecue Chicken & Chips" at bounding box center [83, 288] width 111 height 27
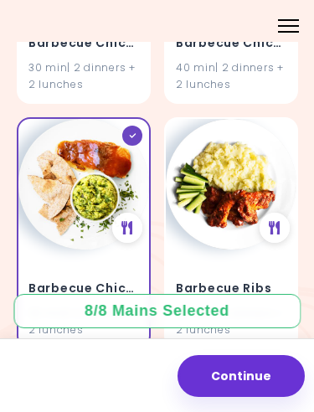
click at [227, 372] on button "Continue" at bounding box center [241, 376] width 127 height 42
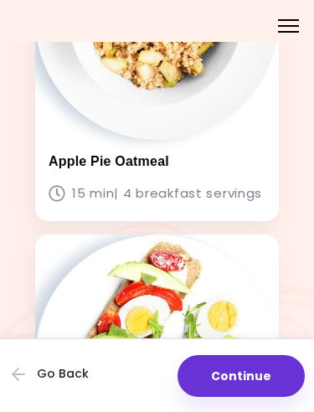
scroll to position [581, 0]
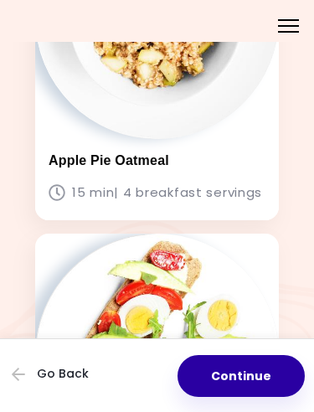
click at [225, 374] on button "Continue" at bounding box center [241, 376] width 127 height 42
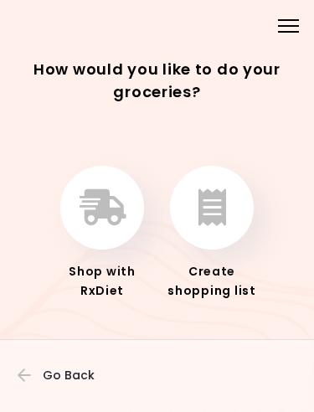
scroll to position [21, 0]
click at [107, 209] on icon "button" at bounding box center [103, 207] width 46 height 37
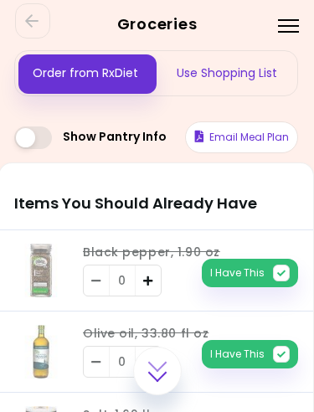
scroll to position [0, 1]
click at [212, 80] on div "Use Shopping List" at bounding box center [228, 73] width 142 height 44
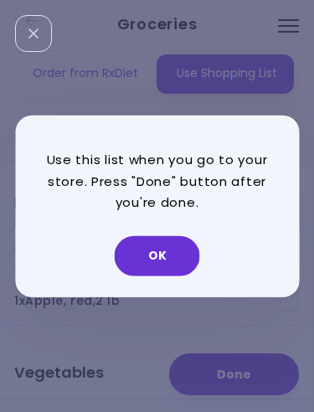
click at [156, 255] on button "OK" at bounding box center [157, 255] width 85 height 40
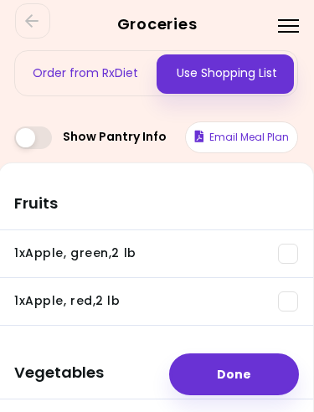
click at [230, 136] on button "Email Meal Plan" at bounding box center [241, 137] width 113 height 32
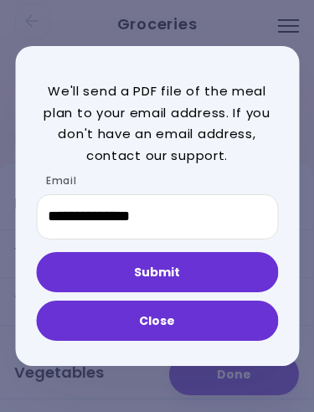
click at [118, 273] on button "Submit" at bounding box center [157, 272] width 242 height 40
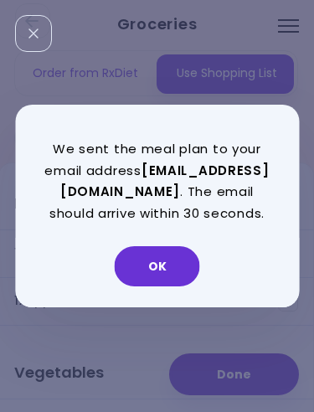
click at [149, 255] on button "OK" at bounding box center [157, 266] width 85 height 40
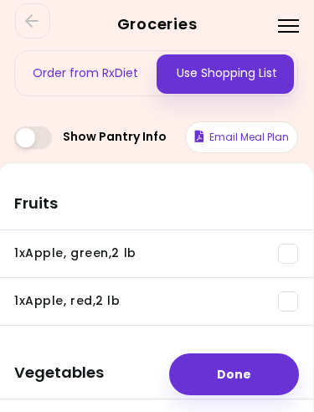
click at [30, 137] on span at bounding box center [33, 137] width 38 height 23
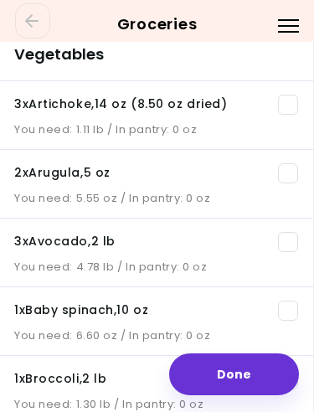
scroll to position [361, 1]
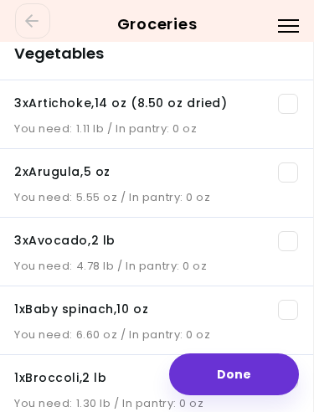
click at [290, 172] on span at bounding box center [288, 172] width 20 height 20
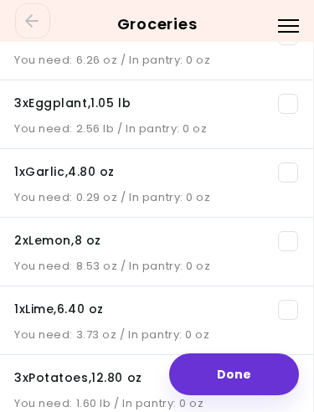
scroll to position [705, 1]
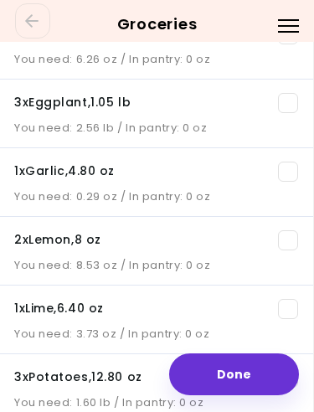
click at [291, 170] on span at bounding box center [288, 172] width 20 height 20
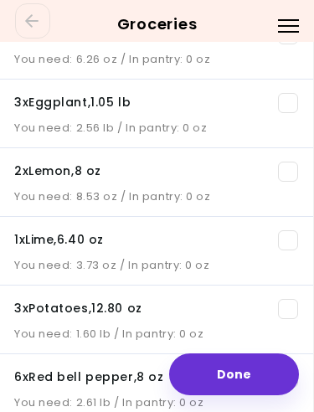
click at [291, 168] on span at bounding box center [288, 172] width 20 height 20
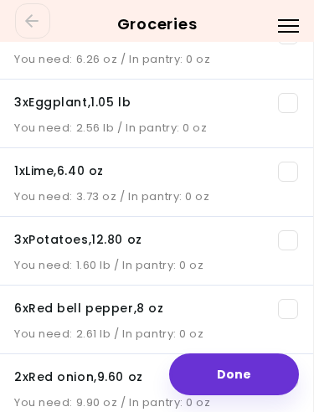
click at [291, 167] on span at bounding box center [288, 172] width 20 height 20
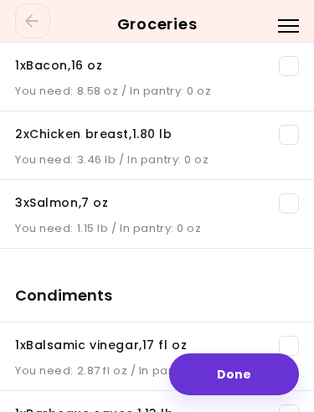
scroll to position [1296, 0]
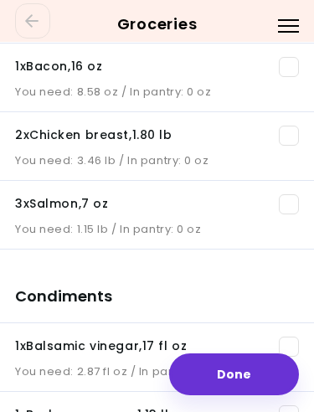
click at [294, 197] on span at bounding box center [289, 204] width 20 height 20
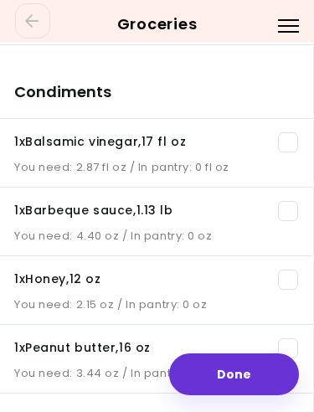
scroll to position [1451, 1]
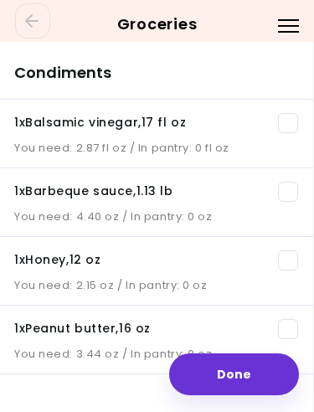
click at [292, 126] on span at bounding box center [288, 123] width 20 height 20
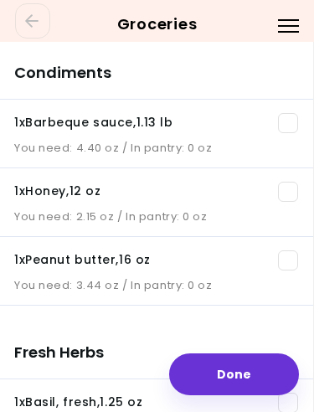
click at [290, 122] on span at bounding box center [288, 123] width 20 height 20
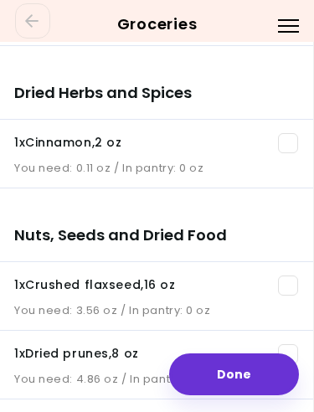
scroll to position [1741, 1]
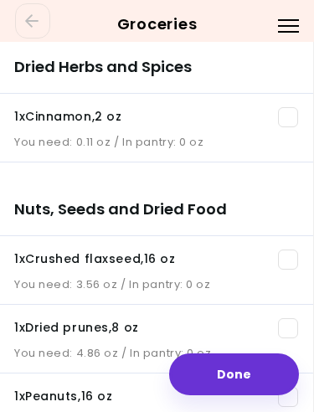
click at [289, 118] on span at bounding box center [288, 117] width 20 height 20
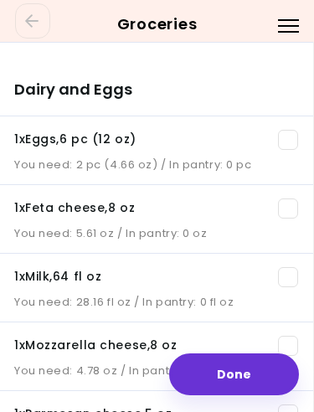
scroll to position [2068, 1]
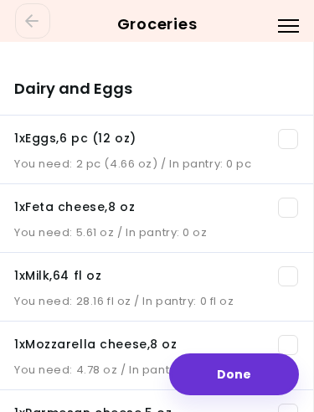
click at [281, 141] on span at bounding box center [288, 139] width 20 height 20
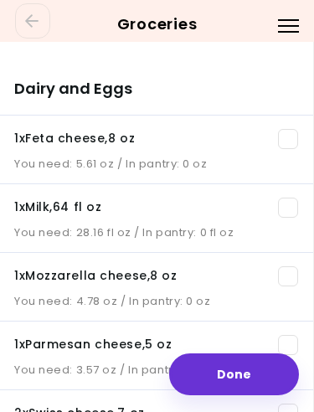
click at [287, 209] on span at bounding box center [288, 208] width 20 height 20
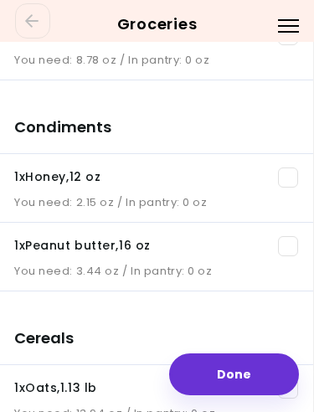
scroll to position [2448, 1]
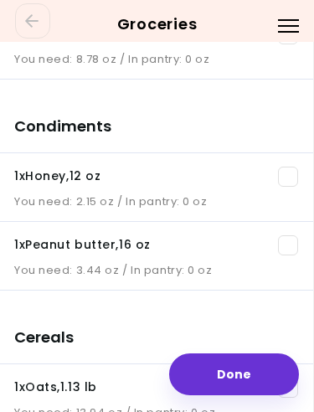
click at [285, 173] on span at bounding box center [288, 177] width 20 height 20
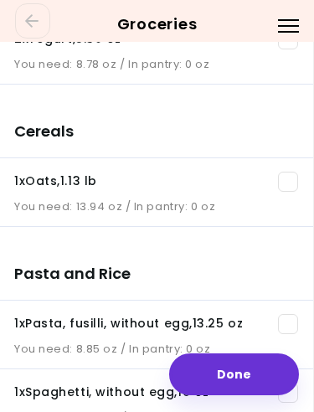
scroll to position [2437, 1]
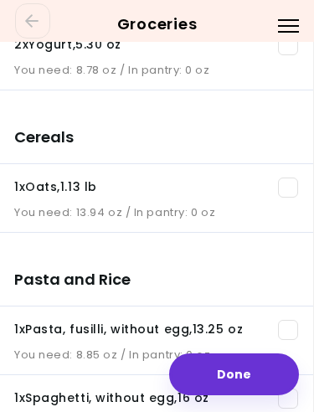
click at [284, 193] on span at bounding box center [288, 188] width 20 height 20
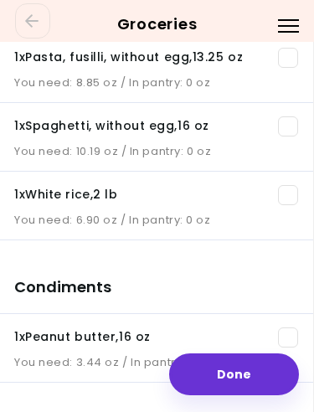
scroll to position [2567, 1]
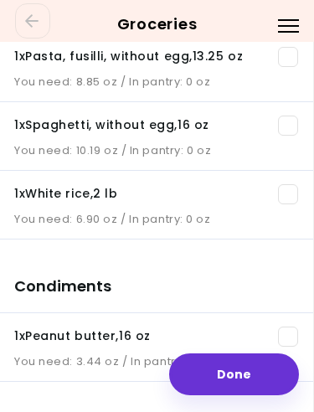
click at [287, 196] on span at bounding box center [288, 194] width 20 height 20
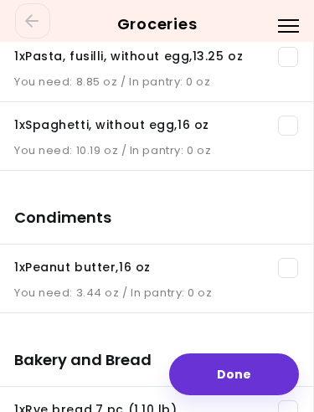
click at [289, 275] on span at bounding box center [288, 268] width 20 height 20
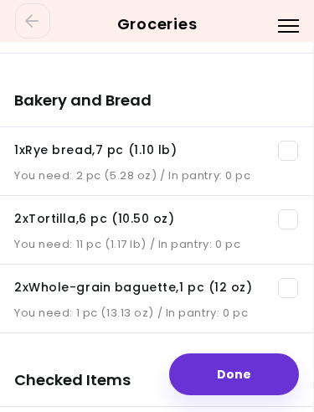
scroll to position [2682, 1]
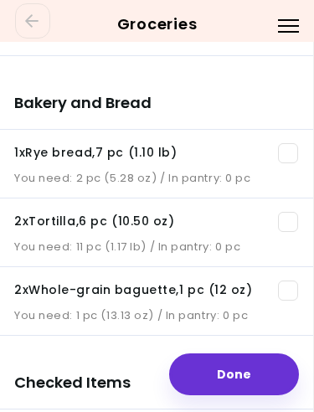
click at [282, 152] on span at bounding box center [288, 153] width 20 height 20
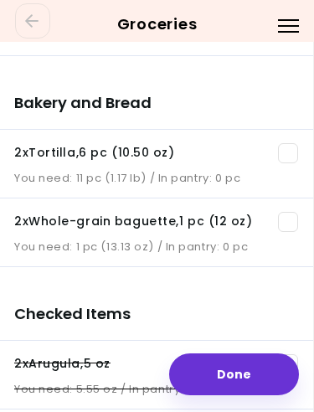
click at [290, 222] on span at bounding box center [288, 222] width 20 height 20
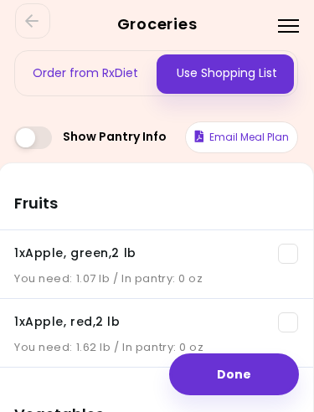
scroll to position [0, 1]
click at [227, 369] on button "Done" at bounding box center [234, 374] width 130 height 42
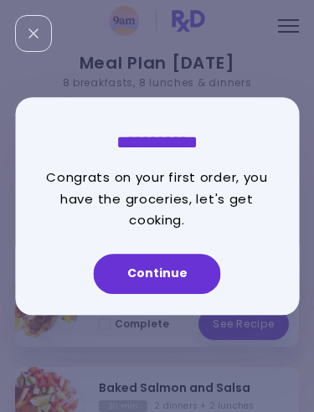
click at [149, 276] on button "Continue" at bounding box center [157, 274] width 127 height 40
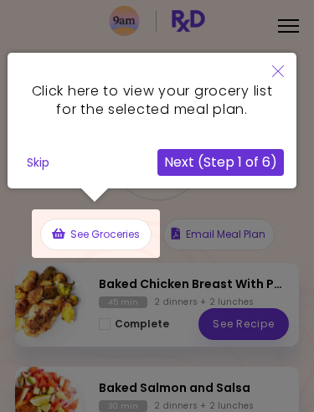
click at [81, 233] on div at bounding box center [96, 233] width 128 height 49
click at [83, 228] on div at bounding box center [96, 233] width 128 height 49
click at [61, 235] on div at bounding box center [96, 233] width 128 height 49
click at [201, 160] on button "Next (Step 1 of 6)" at bounding box center [220, 162] width 126 height 27
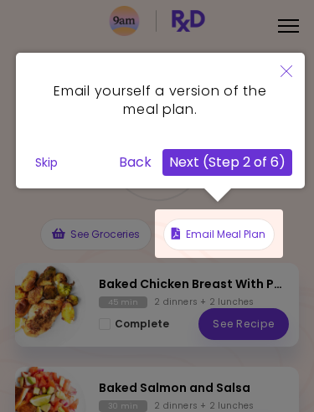
click at [200, 156] on button "Next (Step 2 of 6)" at bounding box center [227, 162] width 130 height 27
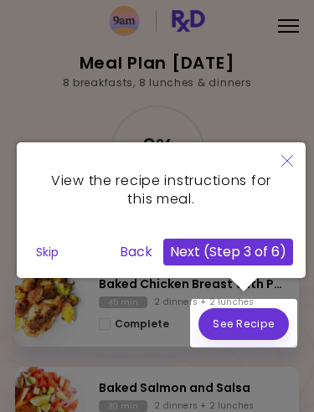
click at [192, 245] on button "Next (Step 3 of 6)" at bounding box center [228, 252] width 130 height 27
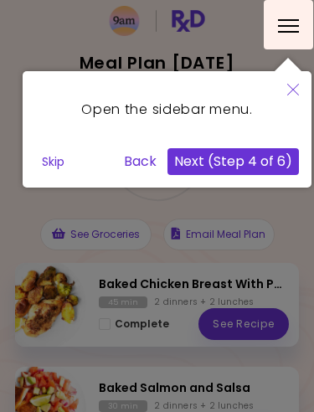
click at [203, 162] on button "Next (Step 4 of 6)" at bounding box center [234, 161] width 132 height 27
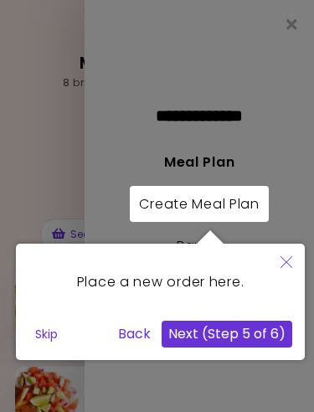
click at [188, 333] on button "Next (Step 5 of 6)" at bounding box center [227, 334] width 131 height 27
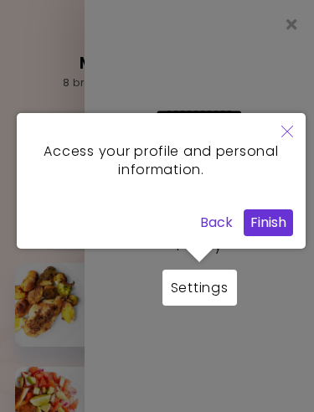
click at [265, 214] on button "Finish" at bounding box center [268, 222] width 49 height 27
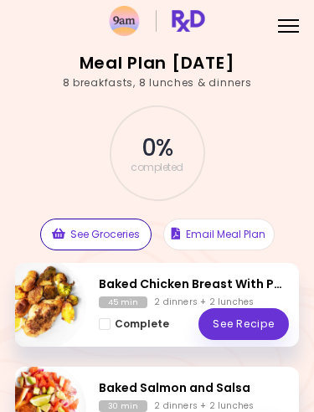
click at [77, 235] on button "See Groceries" at bounding box center [95, 235] width 111 height 32
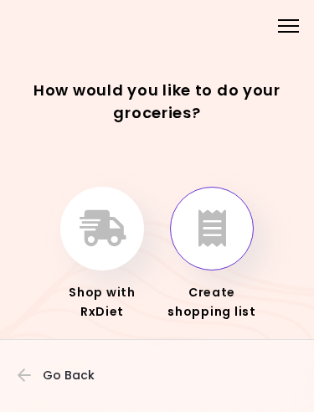
click at [203, 229] on icon "button" at bounding box center [213, 228] width 28 height 37
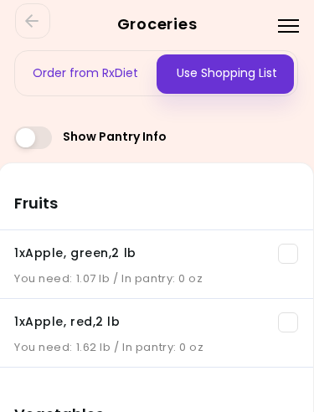
scroll to position [0, 1]
click at [39, 141] on span at bounding box center [33, 137] width 38 height 23
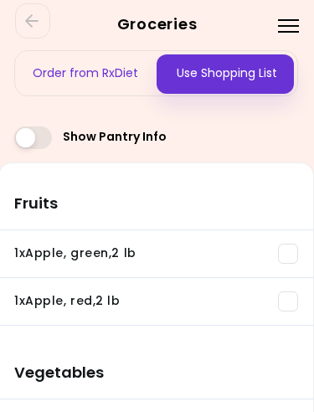
click at [168, 174] on h3 "Fruits" at bounding box center [156, 196] width 314 height 67
click at [288, 25] on div at bounding box center [288, 26] width 21 height 2
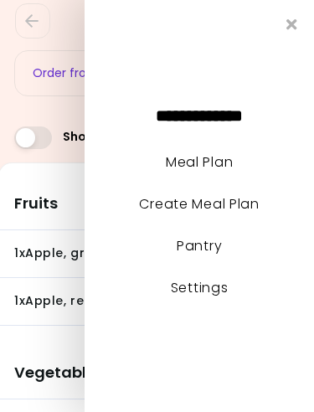
click at [178, 287] on link "Settings" at bounding box center [200, 287] width 58 height 19
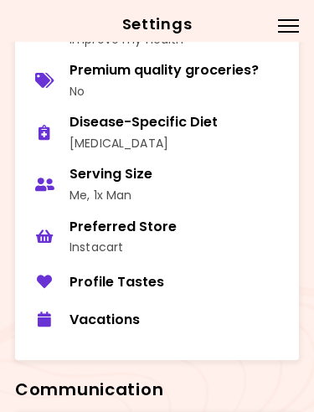
scroll to position [1162, 0]
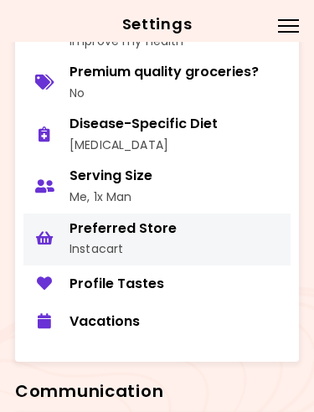
click at [83, 220] on div "Preferred Store" at bounding box center [123, 229] width 107 height 18
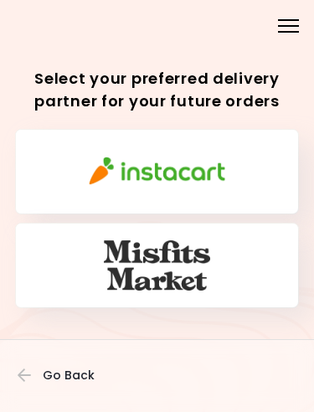
click at [116, 275] on img "button" at bounding box center [157, 265] width 107 height 50
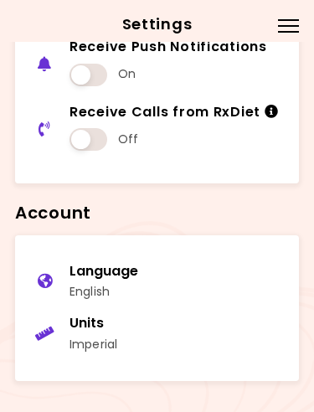
scroll to position [1691, 0]
